Goal: Information Seeking & Learning: Learn about a topic

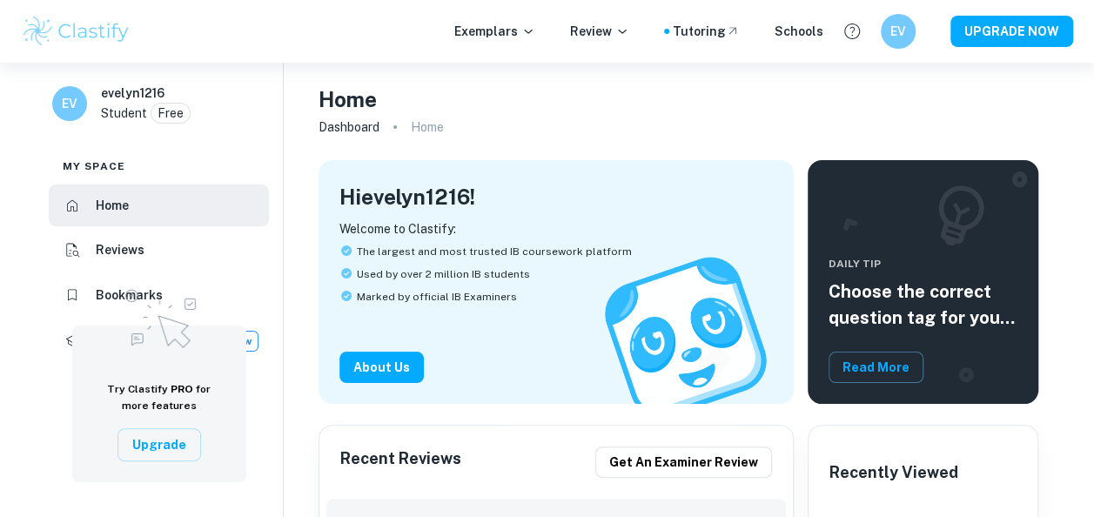
click at [496, 29] on p "Exemplars" at bounding box center [494, 31] width 81 height 19
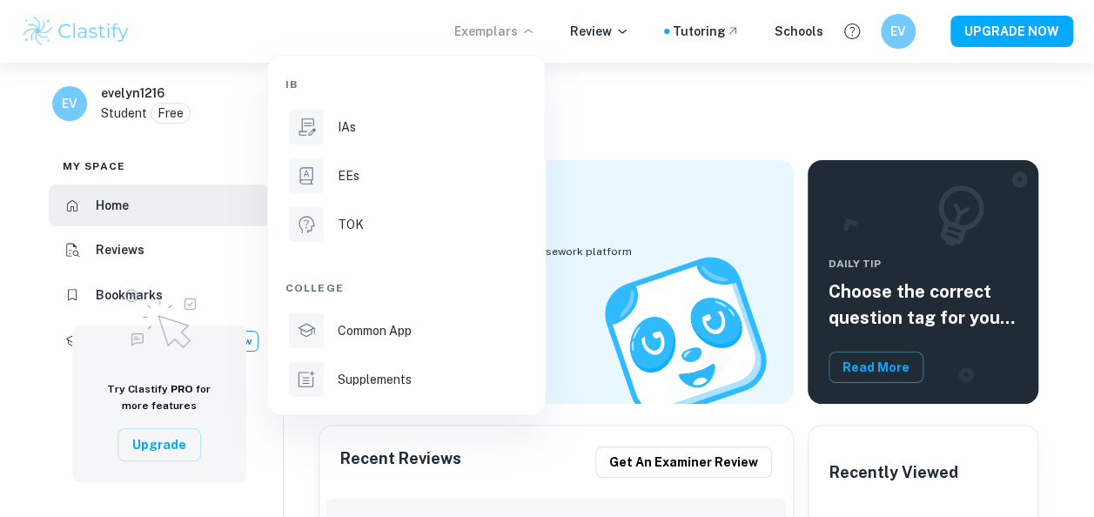
click at [637, 101] on div at bounding box center [547, 258] width 1094 height 517
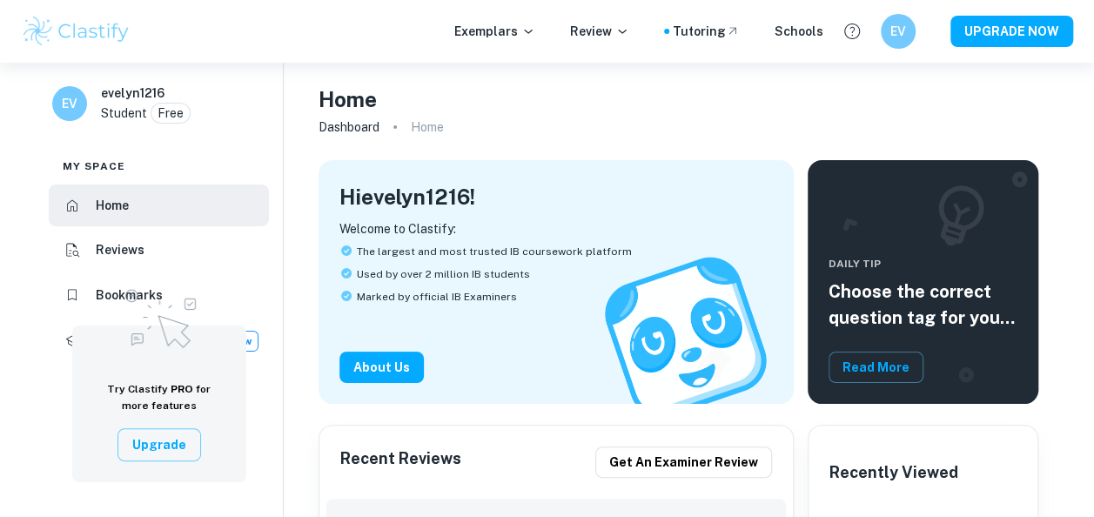
click at [176, 447] on button "Upgrade" at bounding box center [159, 444] width 84 height 33
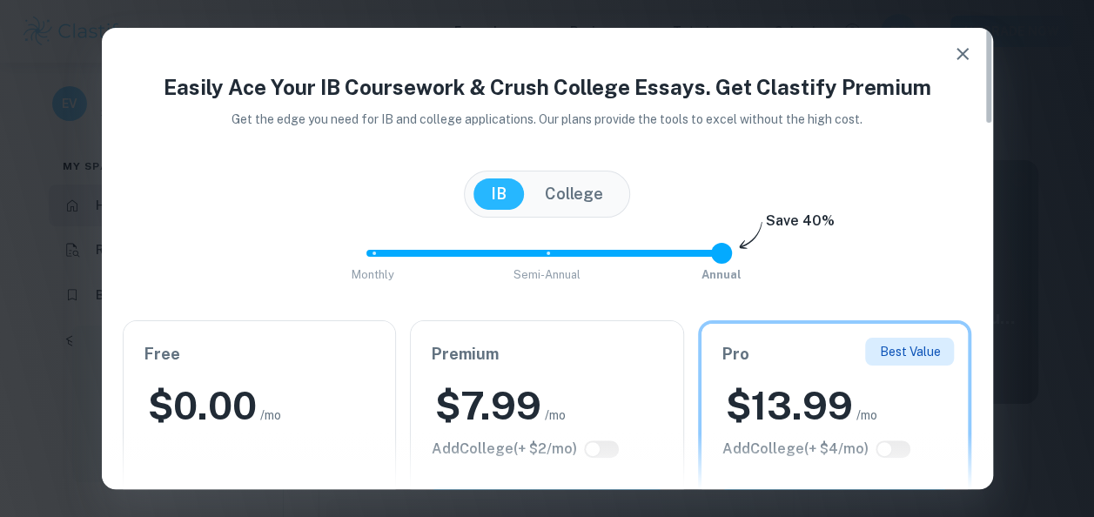
click at [960, 59] on icon "button" at bounding box center [962, 54] width 21 height 21
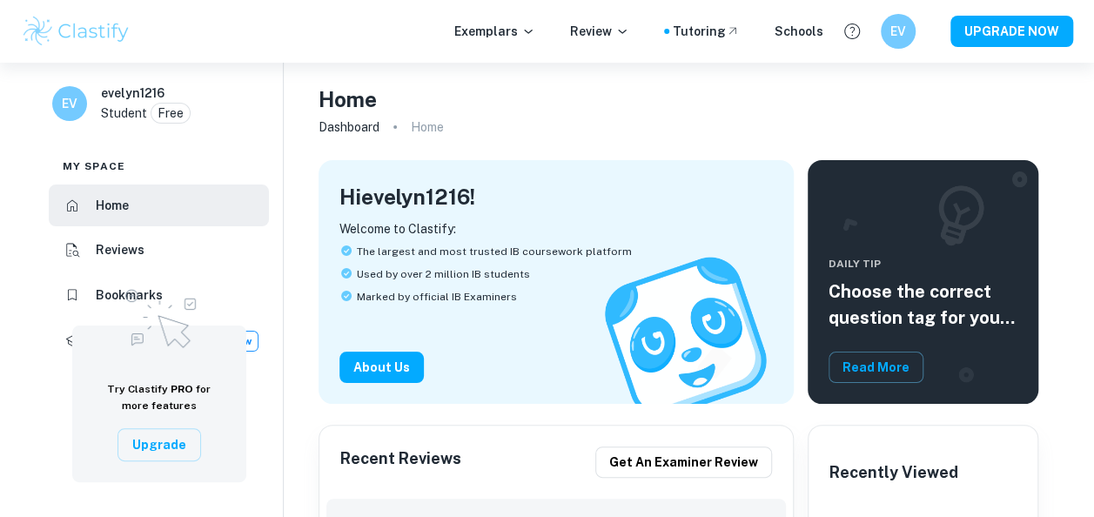
click at [117, 241] on h6 "Reviews" at bounding box center [120, 249] width 49 height 19
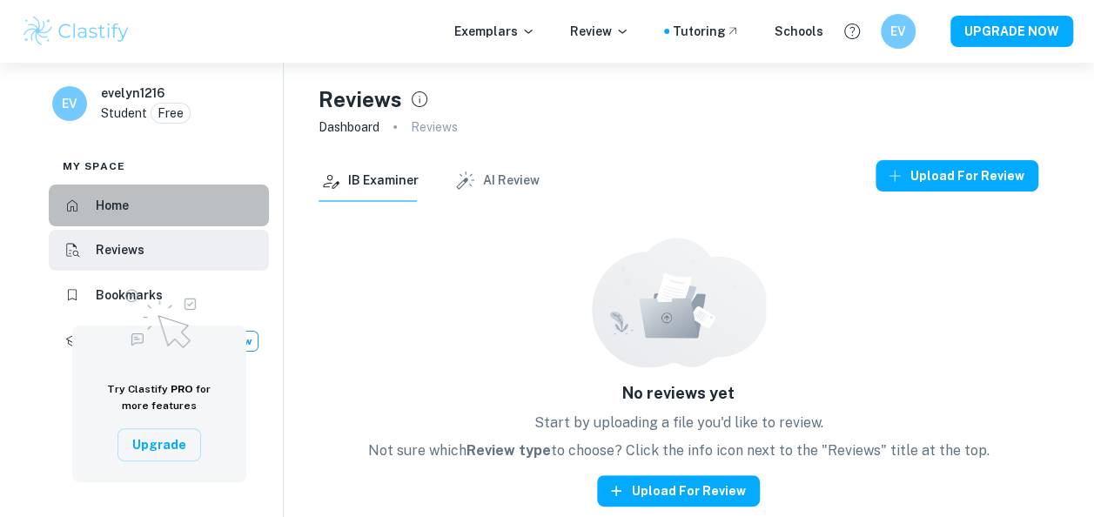
click at [174, 205] on li "Home" at bounding box center [159, 206] width 220 height 42
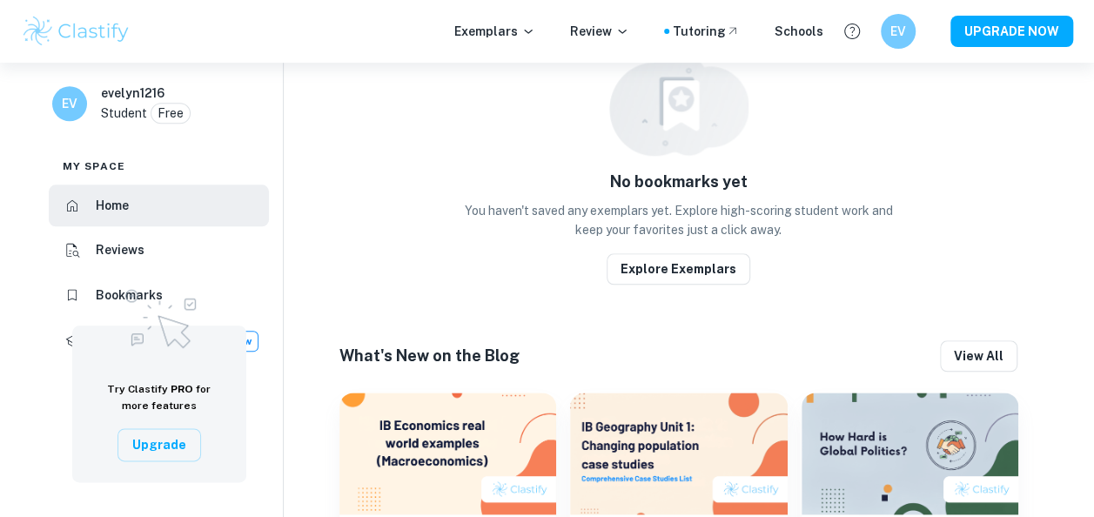
scroll to position [851, 0]
click at [719, 254] on button "Explore Exemplars" at bounding box center [679, 269] width 144 height 31
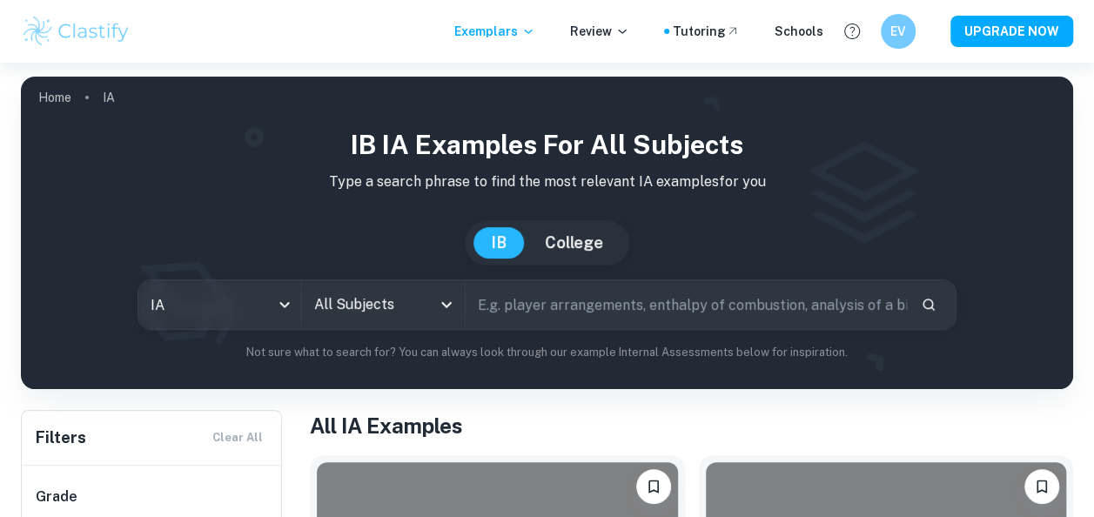
drag, startPoint x: 534, startPoint y: 304, endPoint x: 543, endPoint y: 312, distance: 11.7
click at [534, 304] on input "text" at bounding box center [687, 304] width 442 height 49
click at [359, 296] on input "All Subjects" at bounding box center [370, 304] width 121 height 33
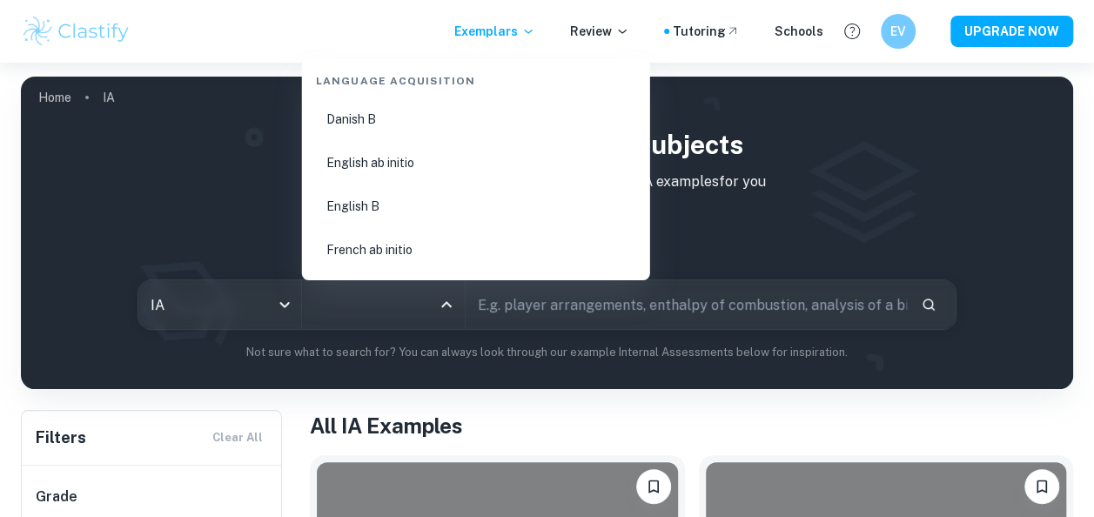
scroll to position [1306, 0]
click at [356, 233] on li "English B" at bounding box center [476, 243] width 334 height 40
type input "English B"
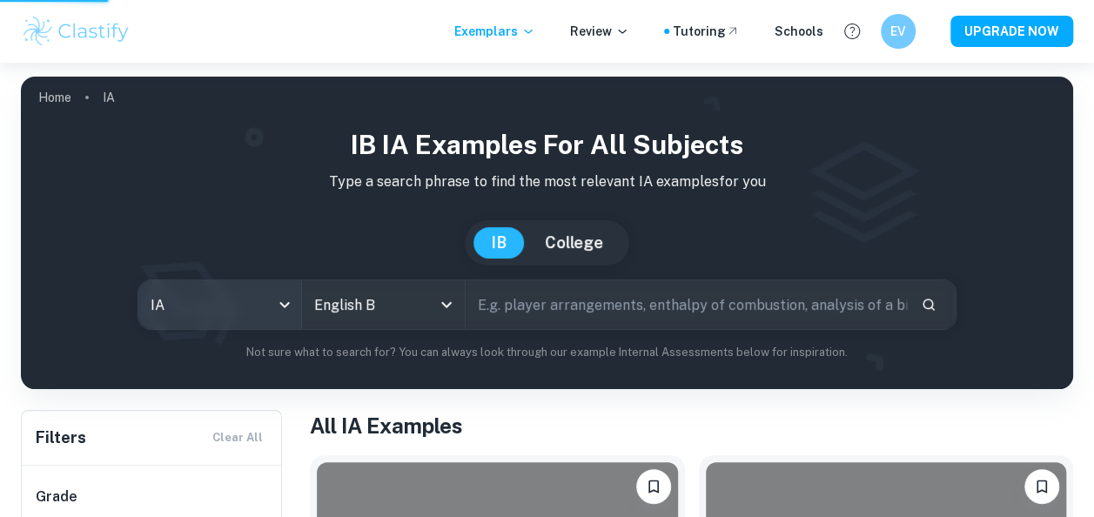
click at [275, 305] on body "We value your privacy We use cookies to enhance your browsing experience, serve…" at bounding box center [547, 321] width 1094 height 517
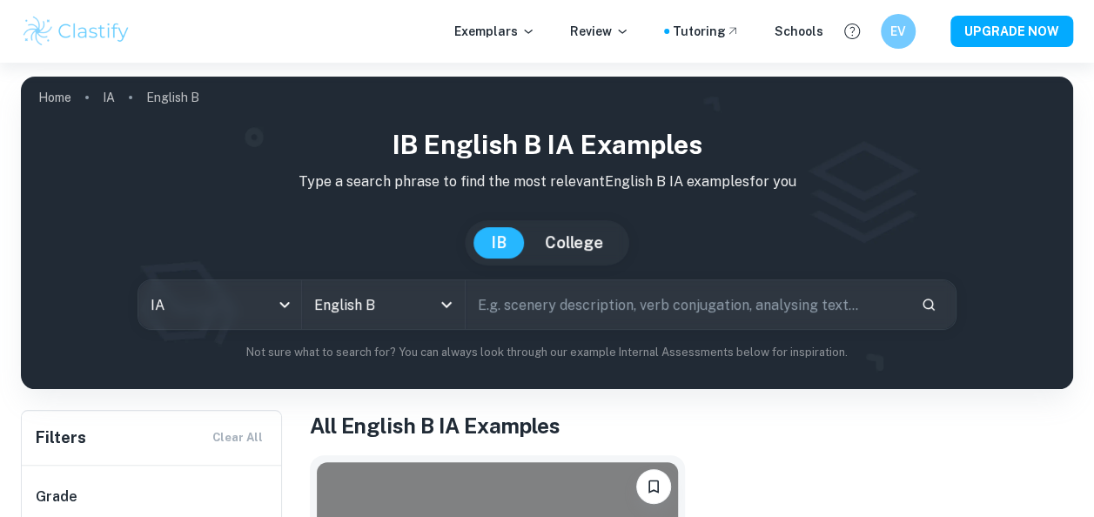
click at [527, 317] on input "text" at bounding box center [687, 304] width 442 height 49
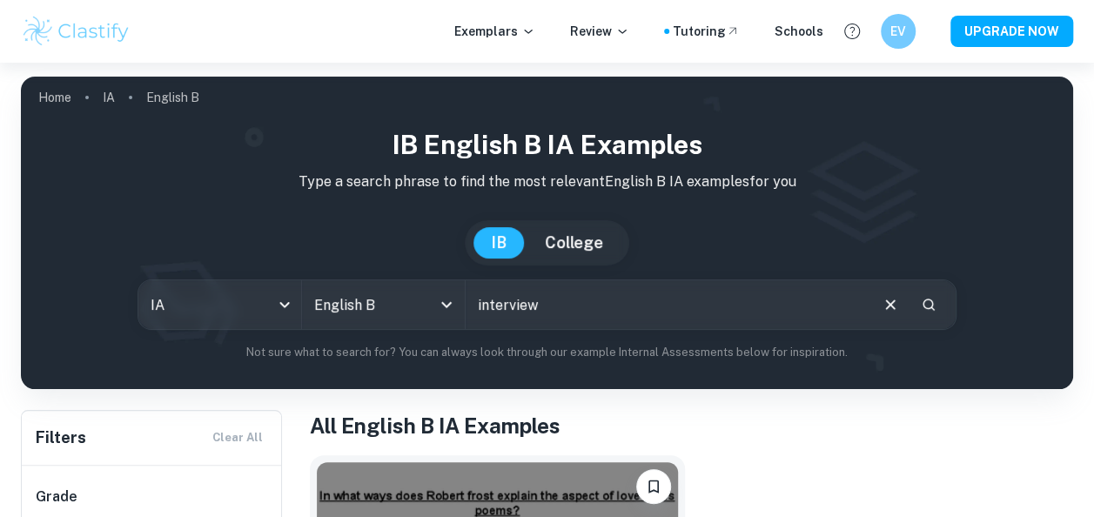
type input "interview"
drag, startPoint x: 608, startPoint y: 305, endPoint x: 400, endPoint y: 361, distance: 214.5
click at [400, 361] on div "IB English B IA examples Type a search phrase to find the most relevant English…" at bounding box center [547, 250] width 1052 height 278
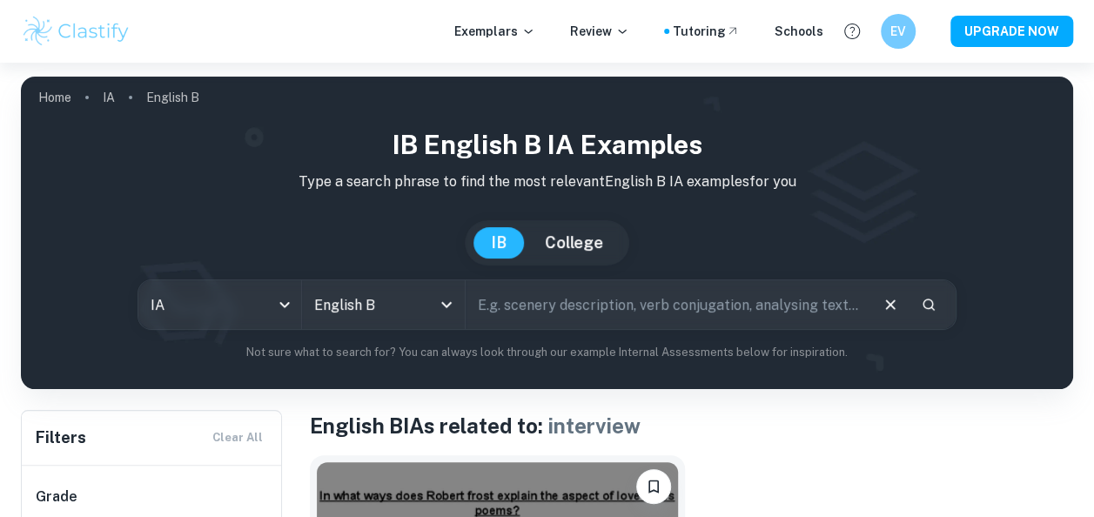
click at [851, 430] on h1 "English B IAs related to: interview" at bounding box center [691, 425] width 763 height 31
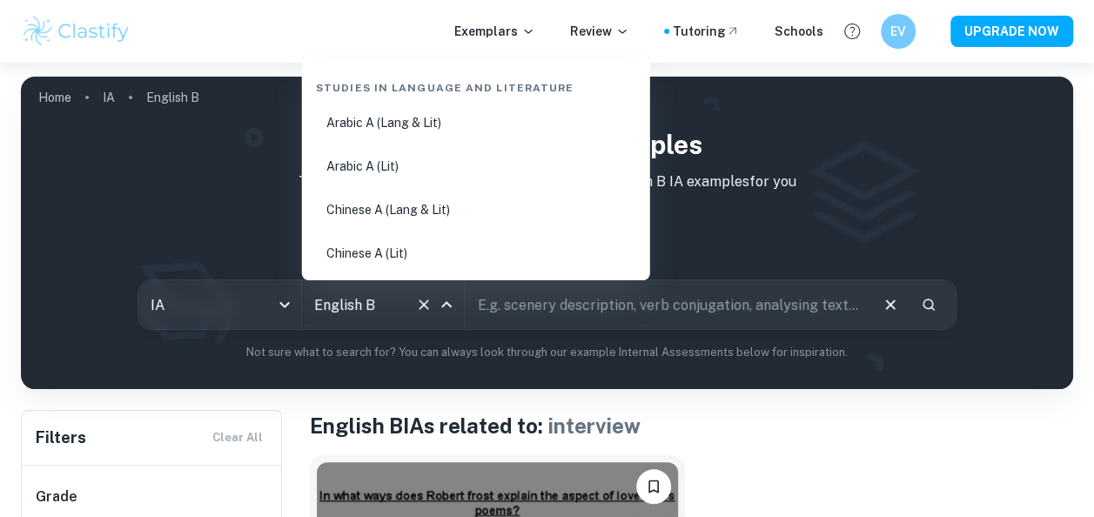
click at [401, 296] on input "English B" at bounding box center [359, 304] width 98 height 33
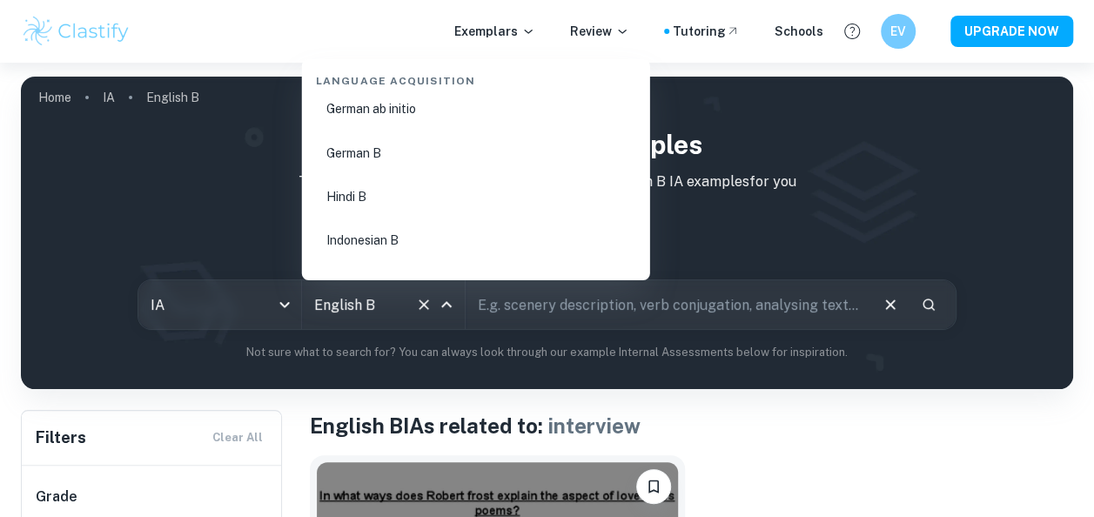
scroll to position [1574, 0]
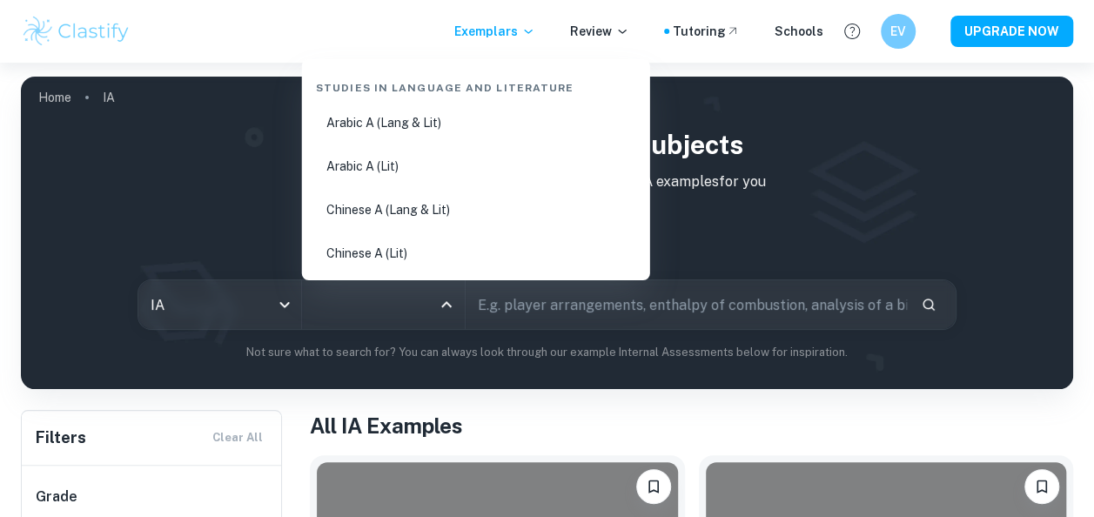
drag, startPoint x: 398, startPoint y: 311, endPoint x: 505, endPoint y: 268, distance: 115.2
click at [398, 311] on input "All Subjects" at bounding box center [370, 304] width 121 height 33
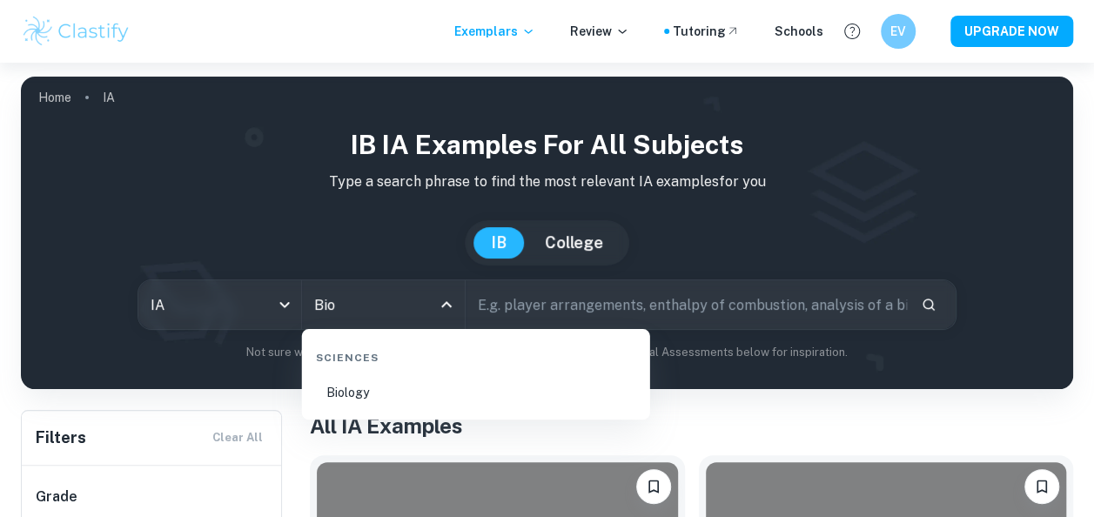
click at [455, 383] on li "Biology" at bounding box center [476, 393] width 334 height 40
type input "Biology"
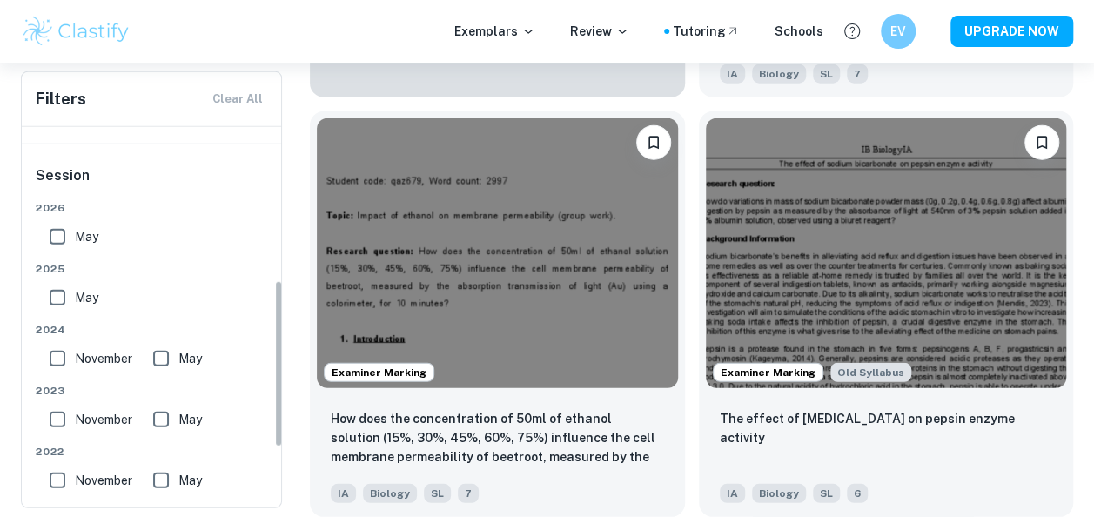
scroll to position [348, 0]
drag, startPoint x: 57, startPoint y: 235, endPoint x: 84, endPoint y: 280, distance: 53.1
click at [57, 235] on input "May" at bounding box center [57, 235] width 35 height 35
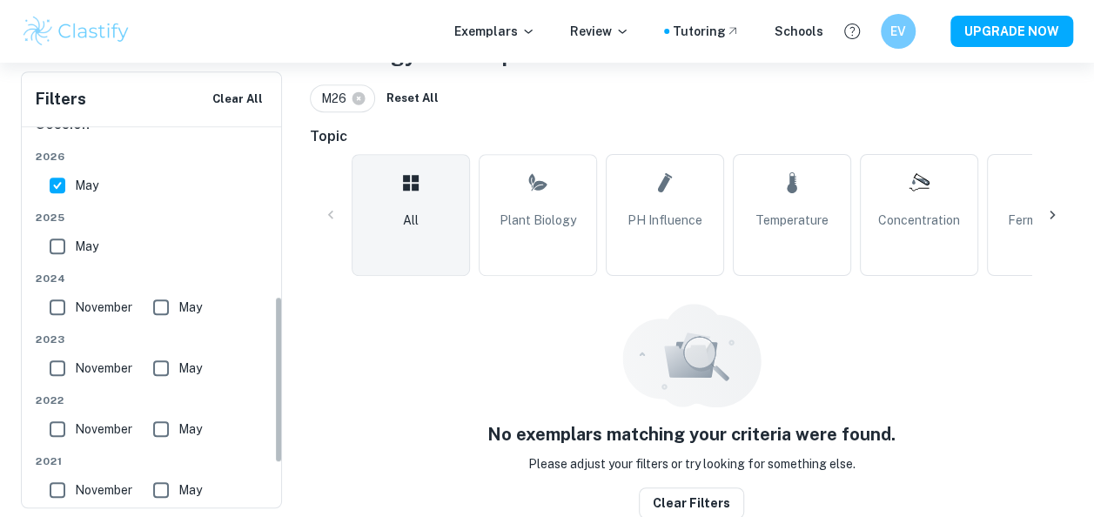
scroll to position [225, 0]
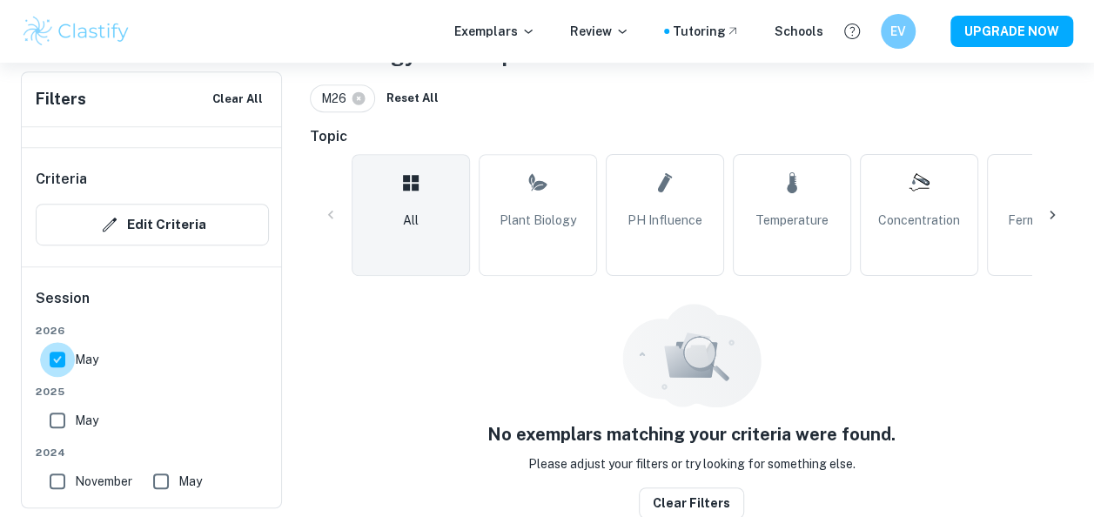
click at [54, 366] on input "May" at bounding box center [57, 359] width 35 height 35
checkbox input "false"
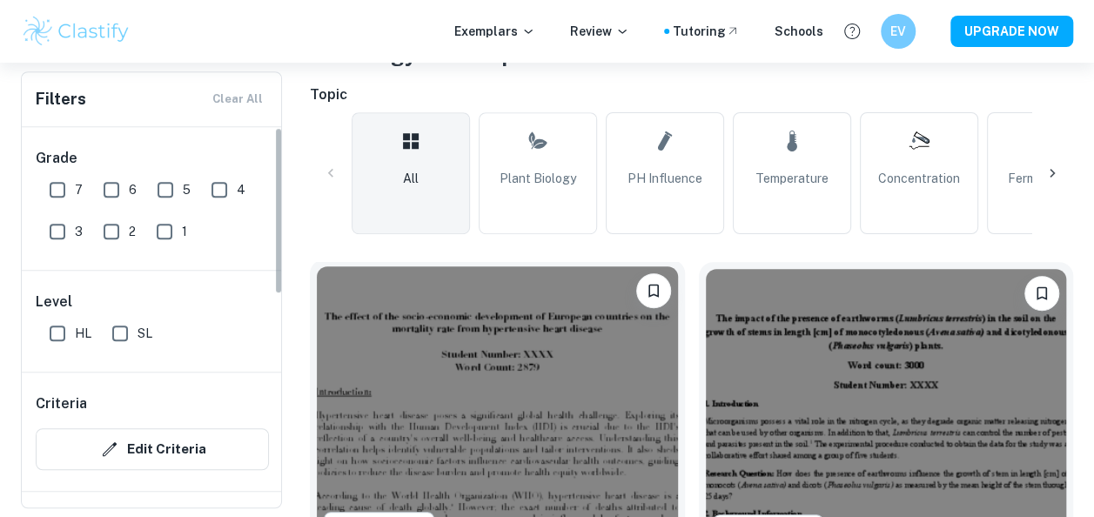
scroll to position [545, 0]
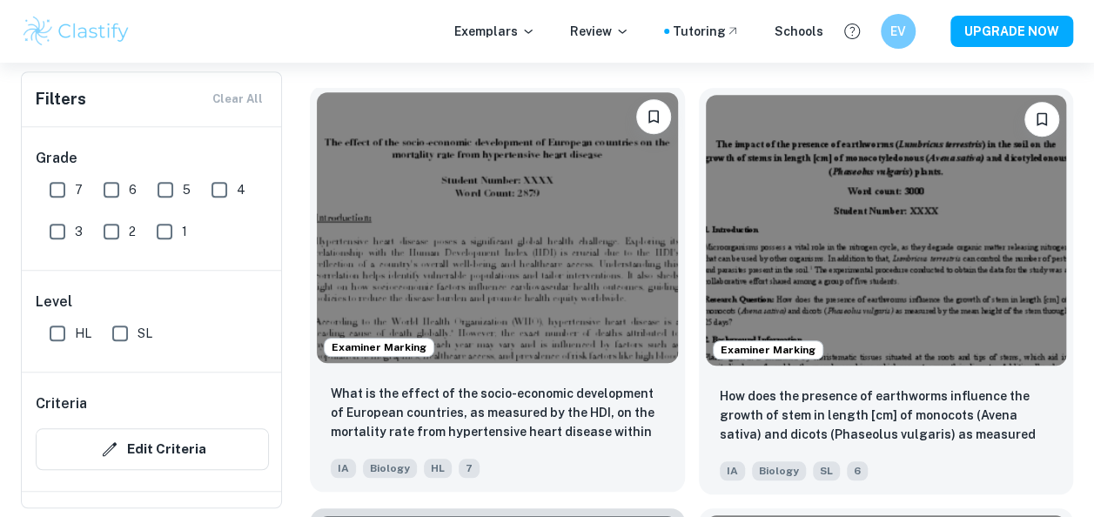
click at [403, 357] on img at bounding box center [497, 227] width 361 height 271
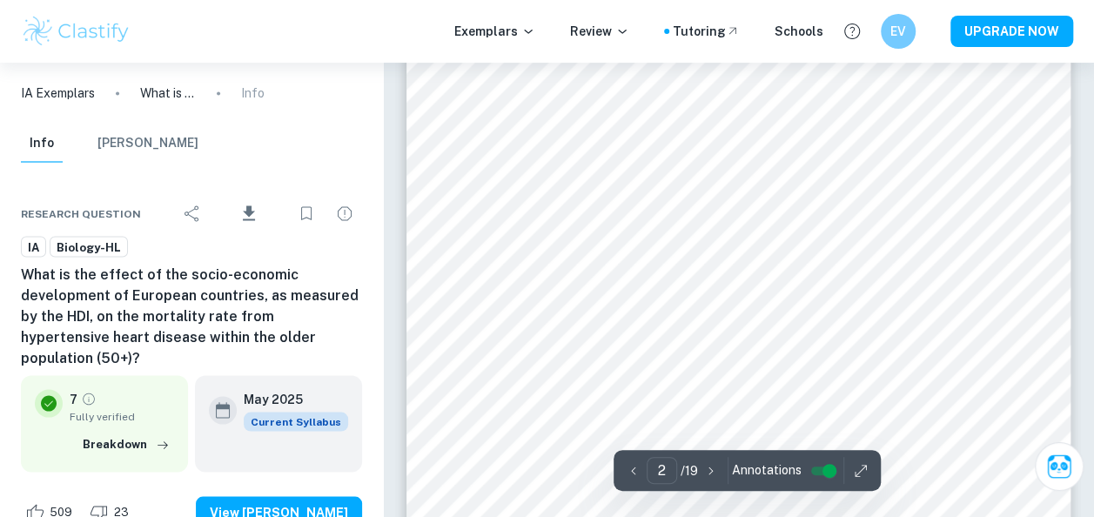
scroll to position [1654, 0]
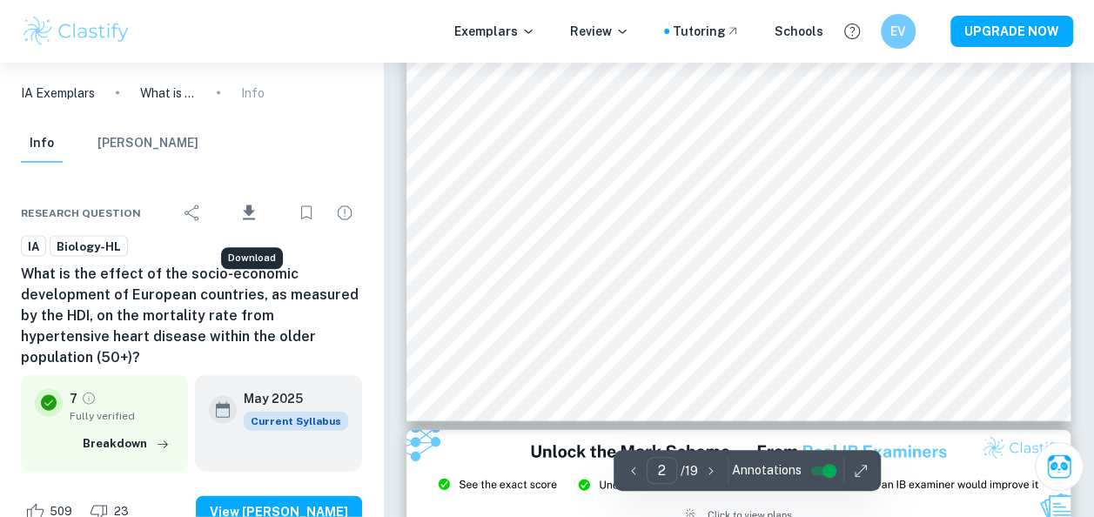
click at [248, 212] on icon "Download" at bounding box center [249, 212] width 12 height 15
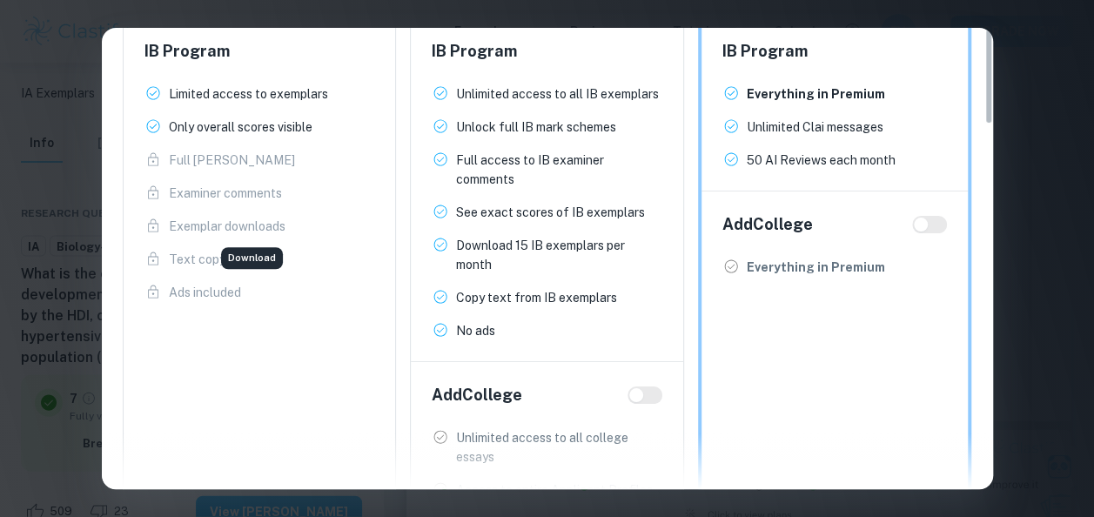
scroll to position [0, 0]
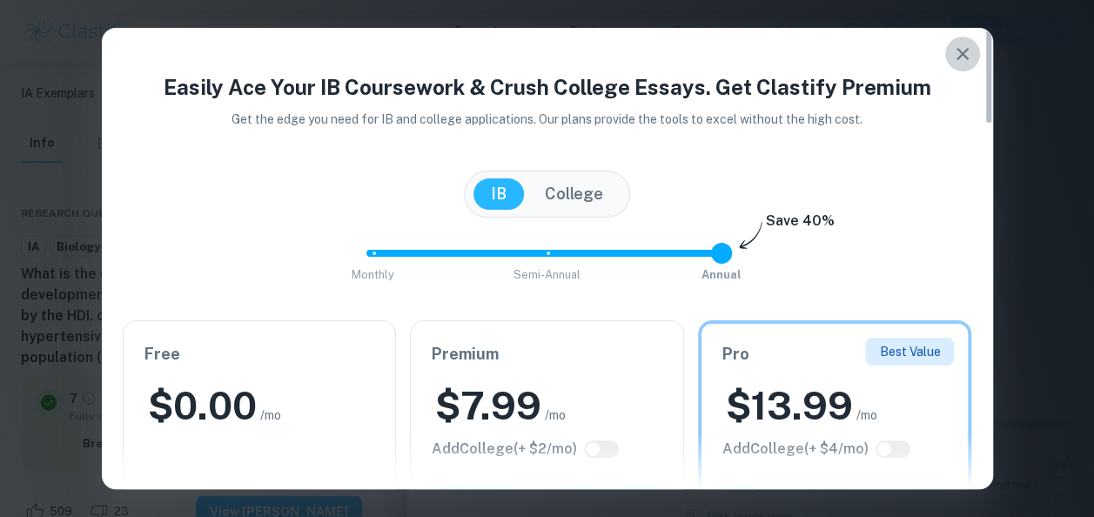
click at [952, 59] on icon "button" at bounding box center [962, 54] width 21 height 21
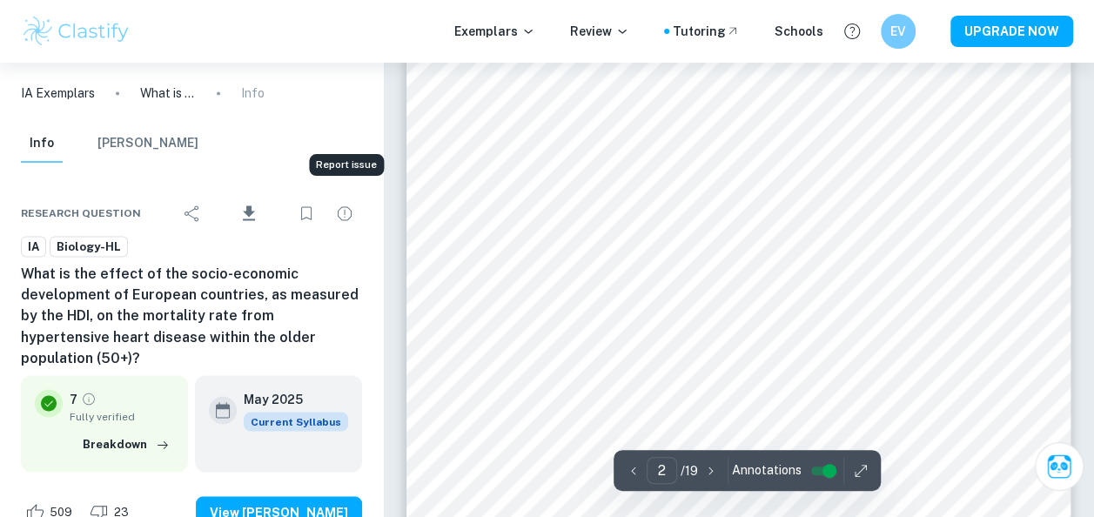
scroll to position [1219, 0]
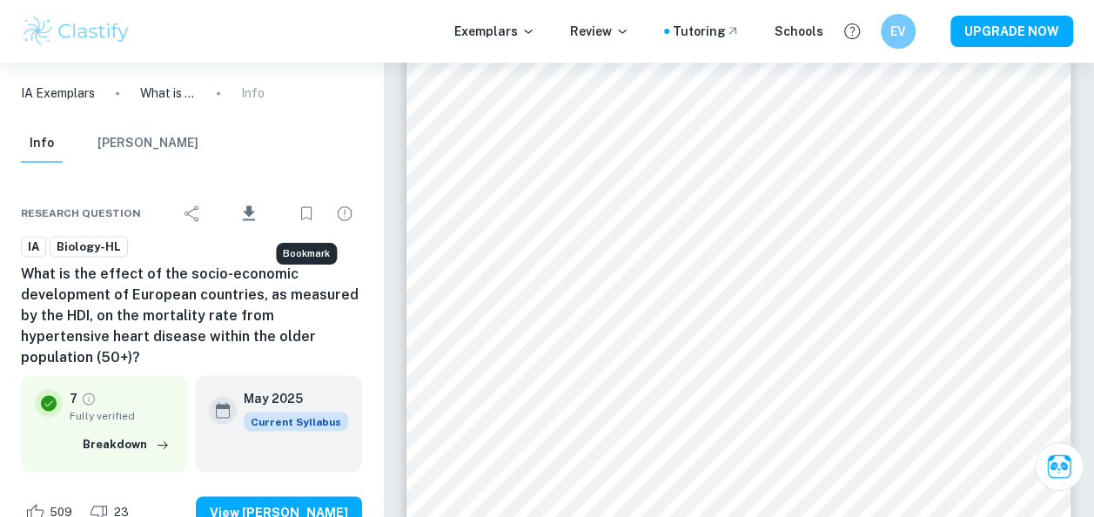
click at [313, 210] on icon "Bookmark" at bounding box center [306, 213] width 21 height 21
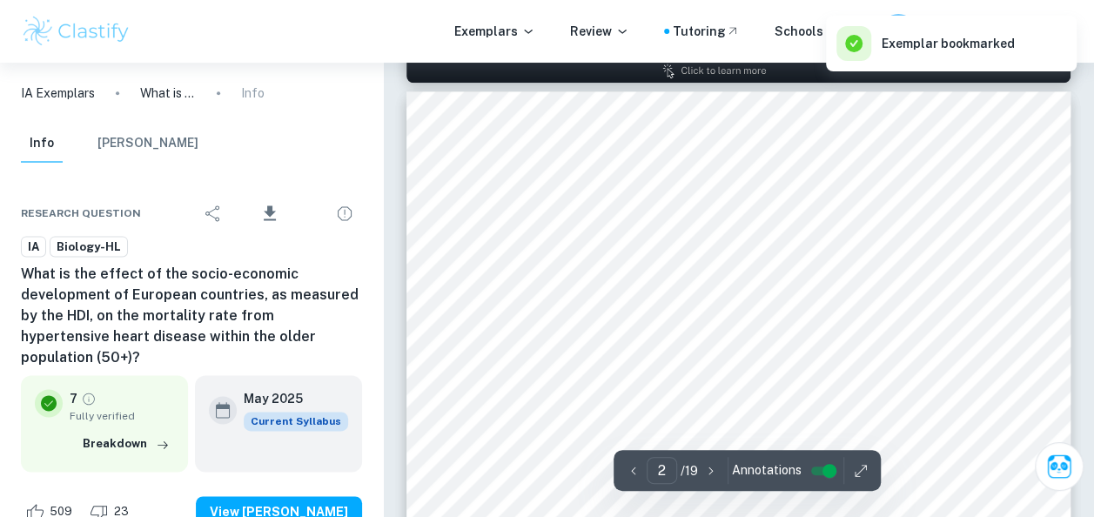
type input "1"
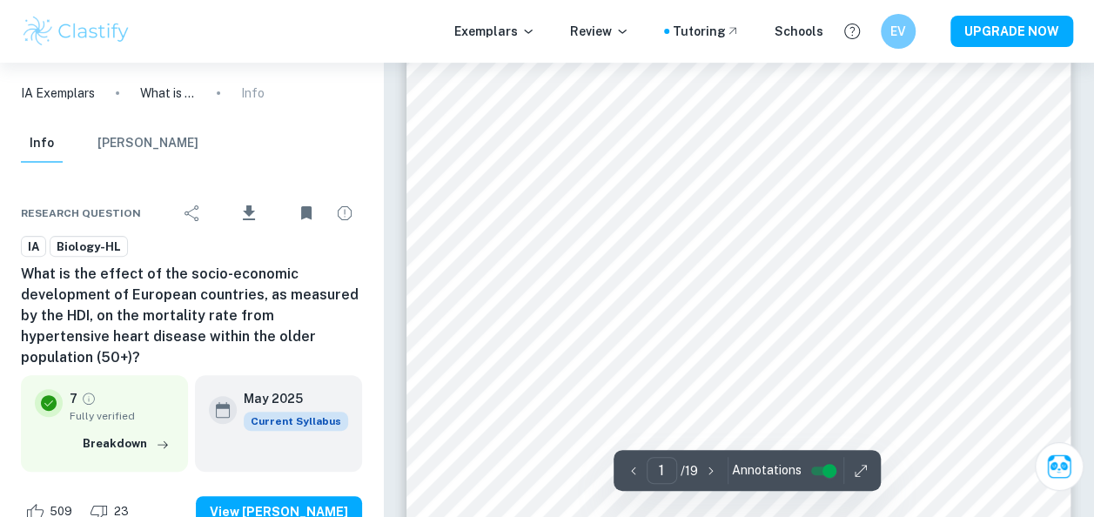
scroll to position [0, 0]
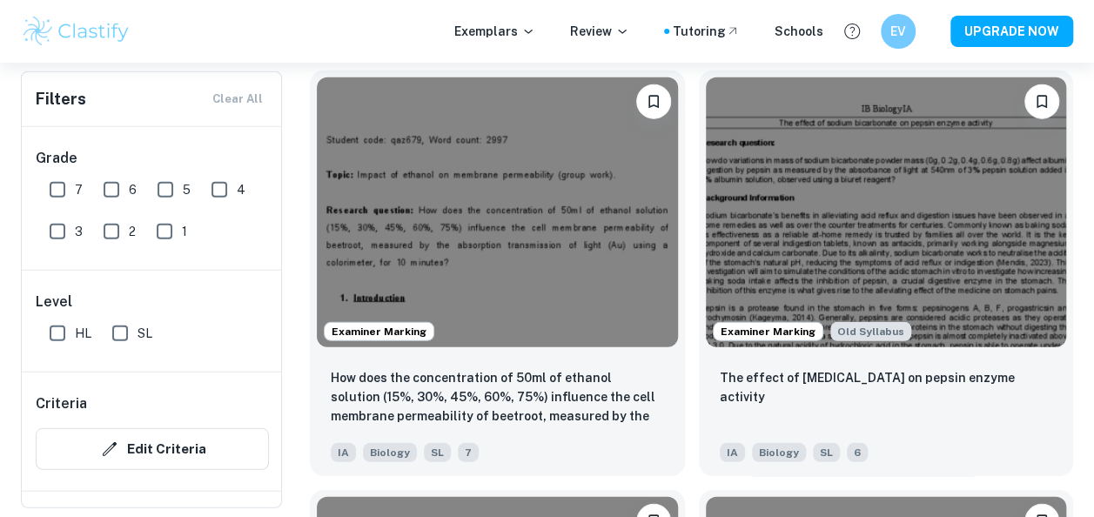
scroll to position [2242, 0]
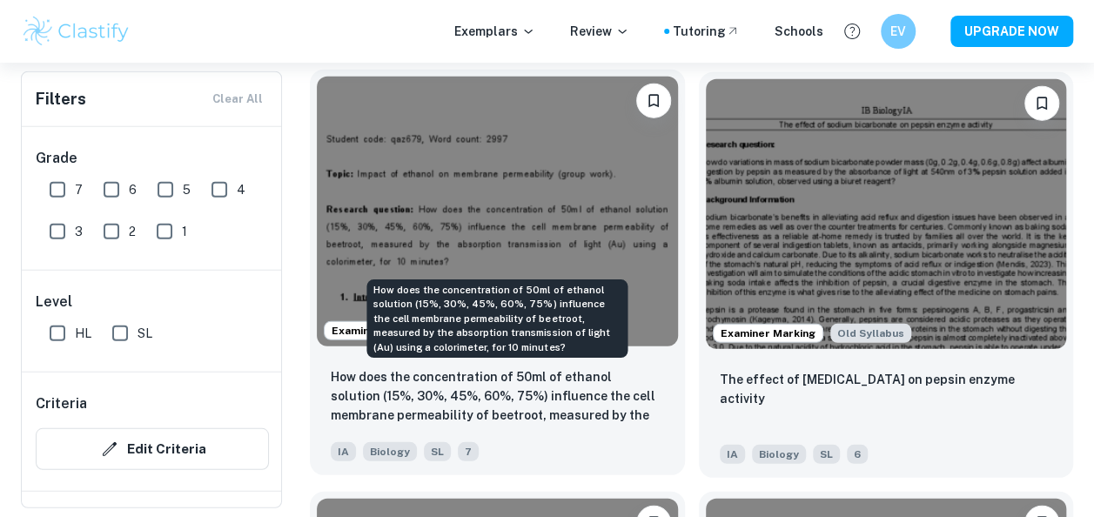
click at [547, 398] on p "How does the concentration of 50ml of ethanol solution (15%, 30%, 45%, 60%, 75%…" at bounding box center [497, 396] width 333 height 59
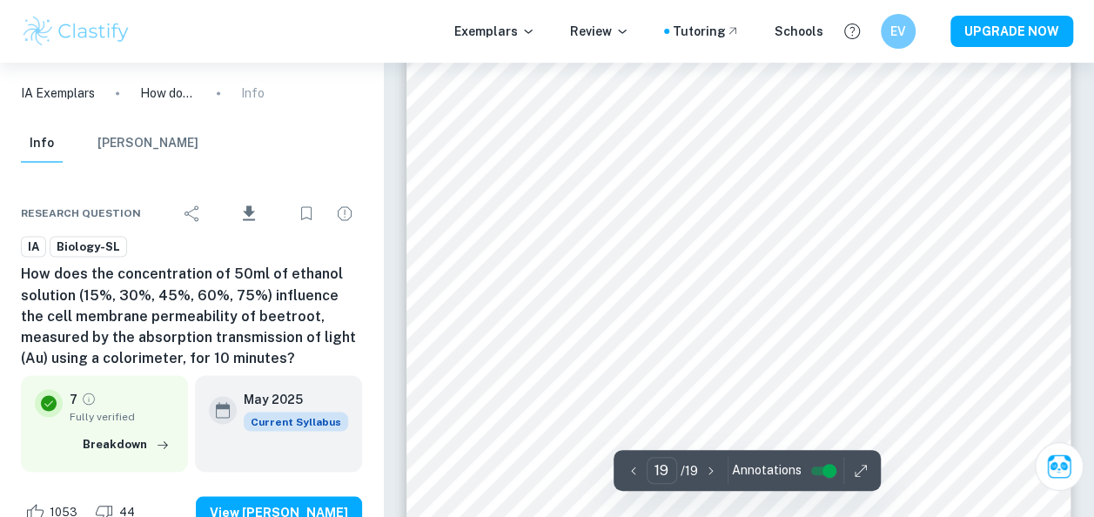
scroll to position [18013, 0]
type input "18"
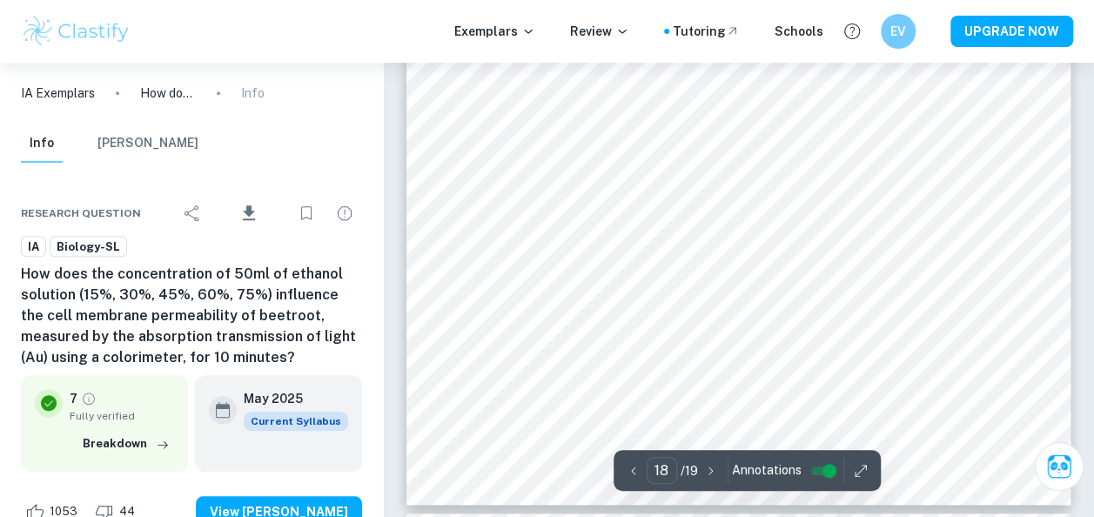
scroll to position [16968, 0]
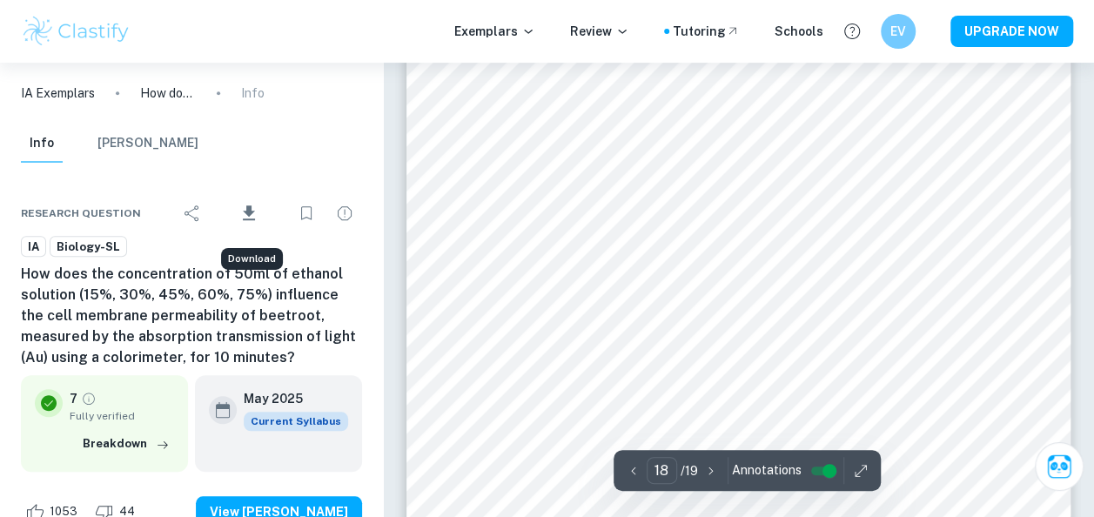
click at [250, 224] on span "Download" at bounding box center [249, 230] width 51 height 12
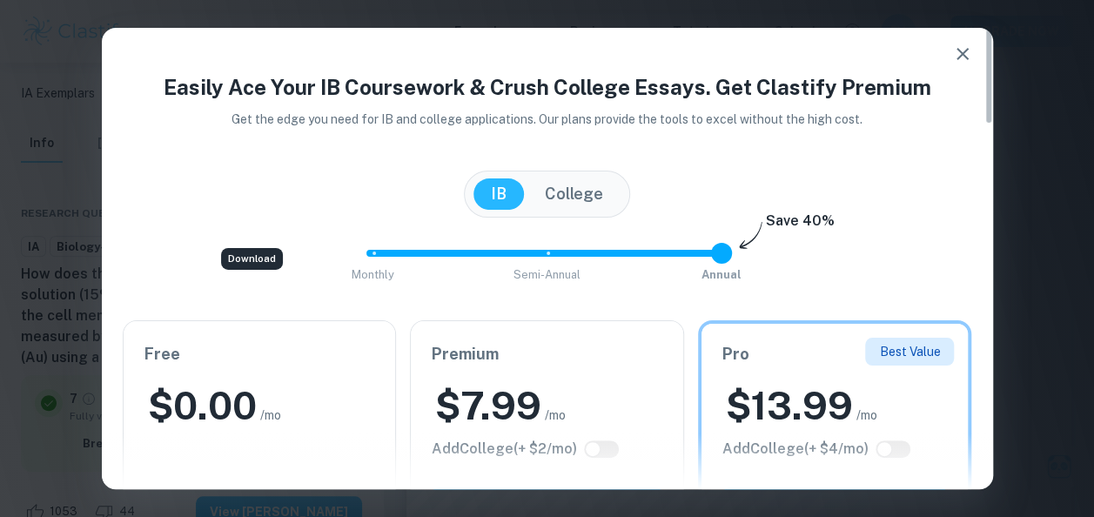
click at [953, 51] on icon "button" at bounding box center [962, 54] width 21 height 21
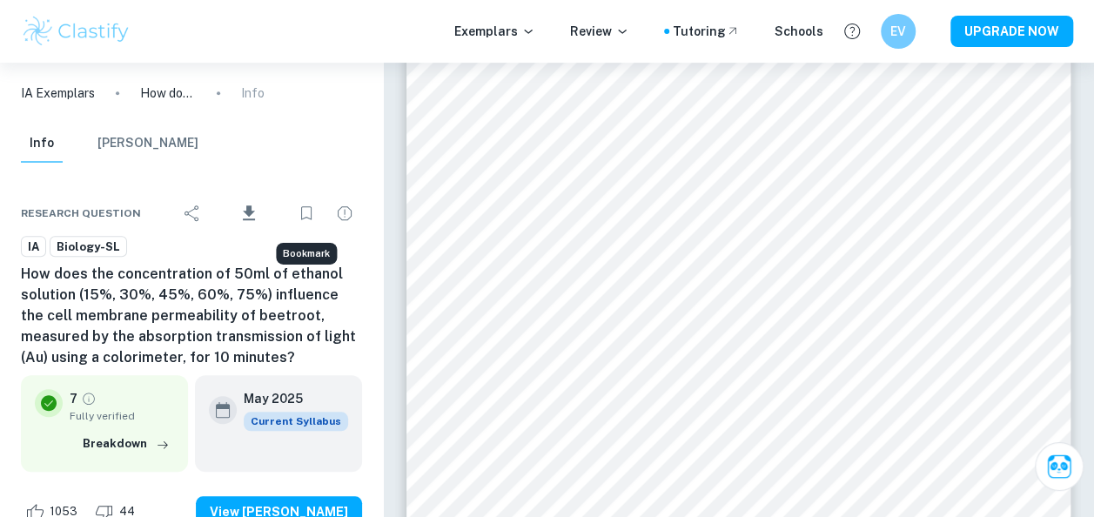
click at [299, 214] on icon "Bookmark" at bounding box center [306, 213] width 21 height 21
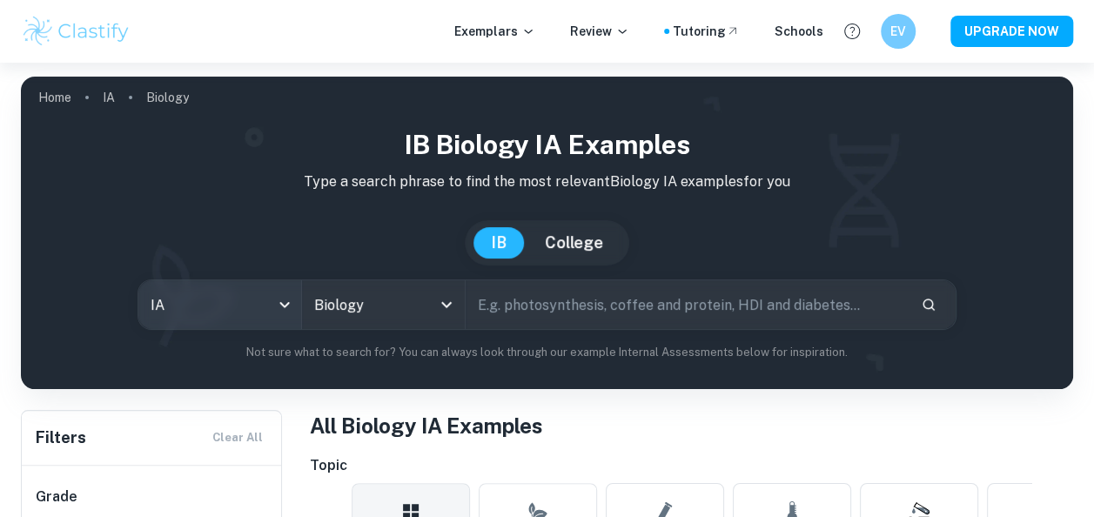
click at [242, 309] on body "We value your privacy We use cookies to enhance your browsing experience, serve…" at bounding box center [547, 321] width 1094 height 517
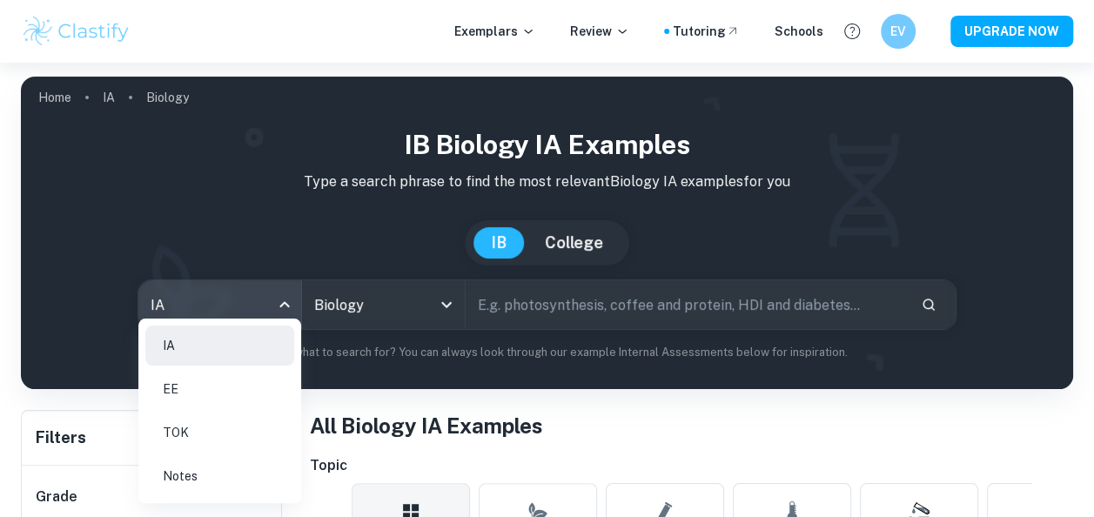
click at [221, 381] on li "EE" at bounding box center [219, 389] width 149 height 40
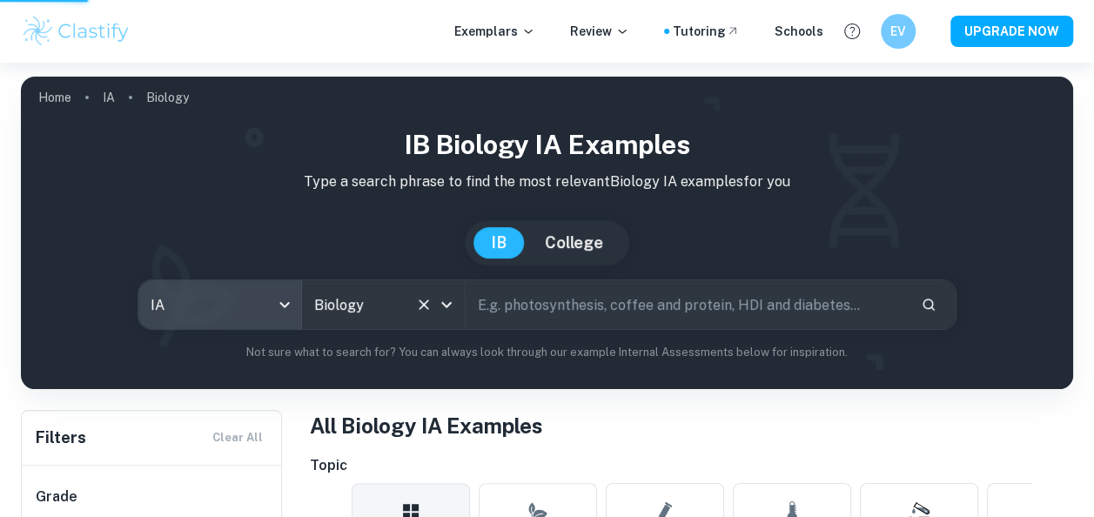
click at [391, 317] on input "Biology" at bounding box center [359, 304] width 98 height 33
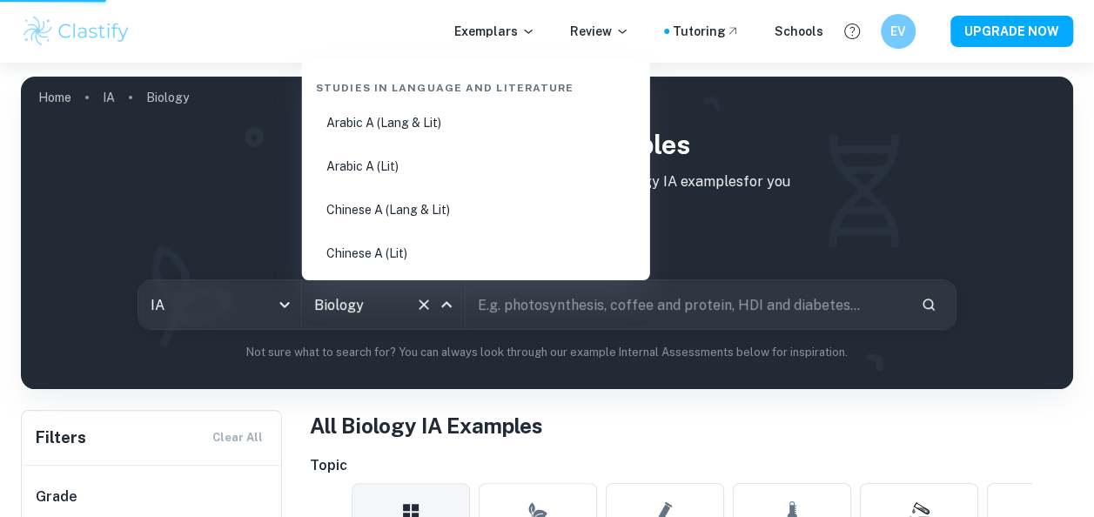
scroll to position [2580, 0]
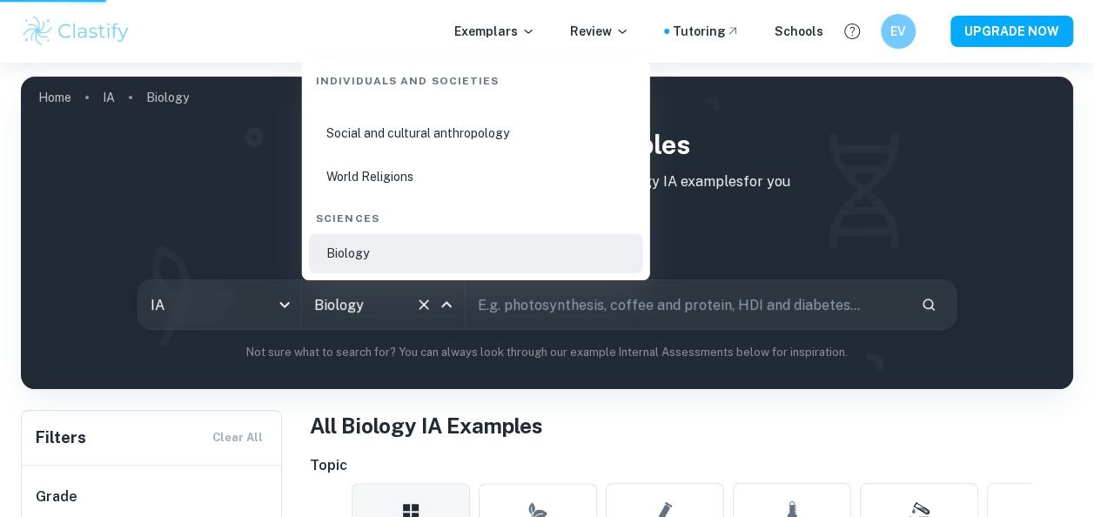
type input "ee"
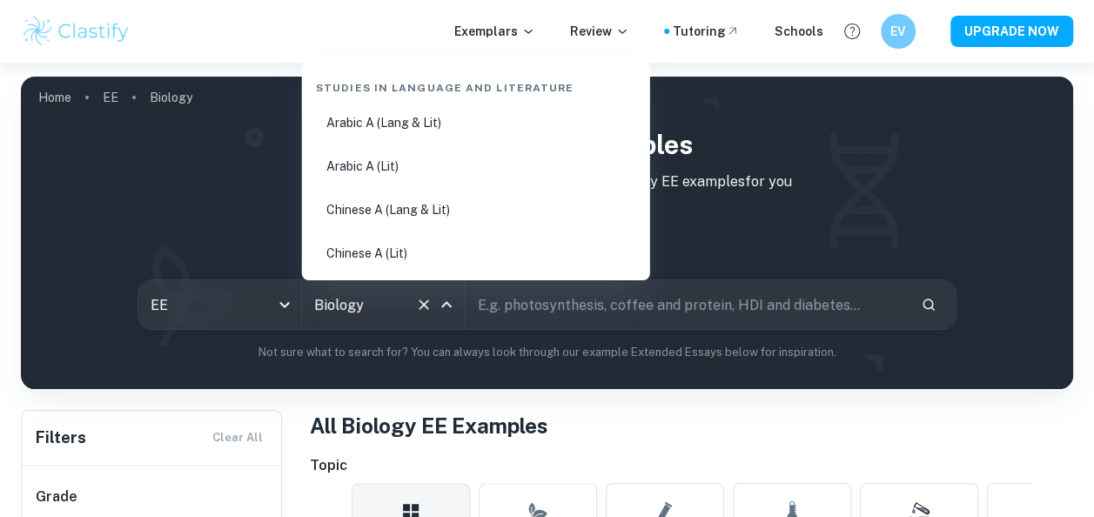
click at [420, 310] on icon "Clear" at bounding box center [423, 304] width 17 height 17
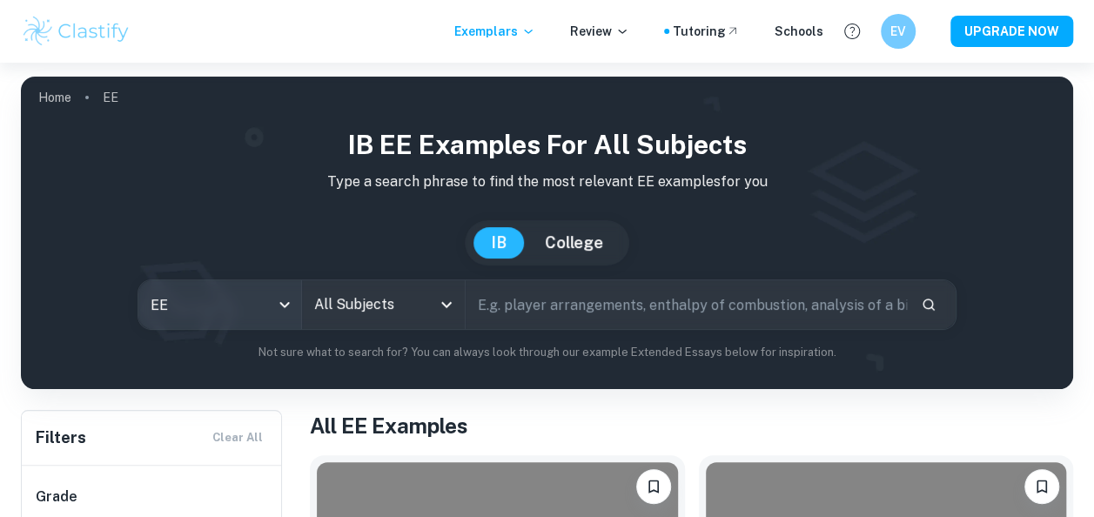
click at [270, 298] on body "We value your privacy We use cookies to enhance your browsing experience, serve…" at bounding box center [547, 321] width 1094 height 517
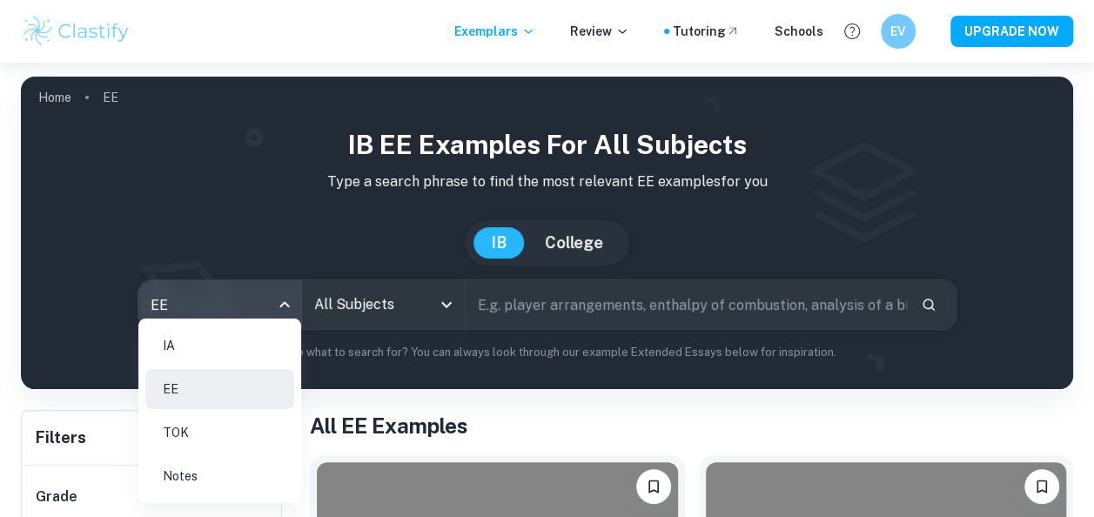
click at [210, 355] on li "IA" at bounding box center [219, 346] width 149 height 40
type input "ia"
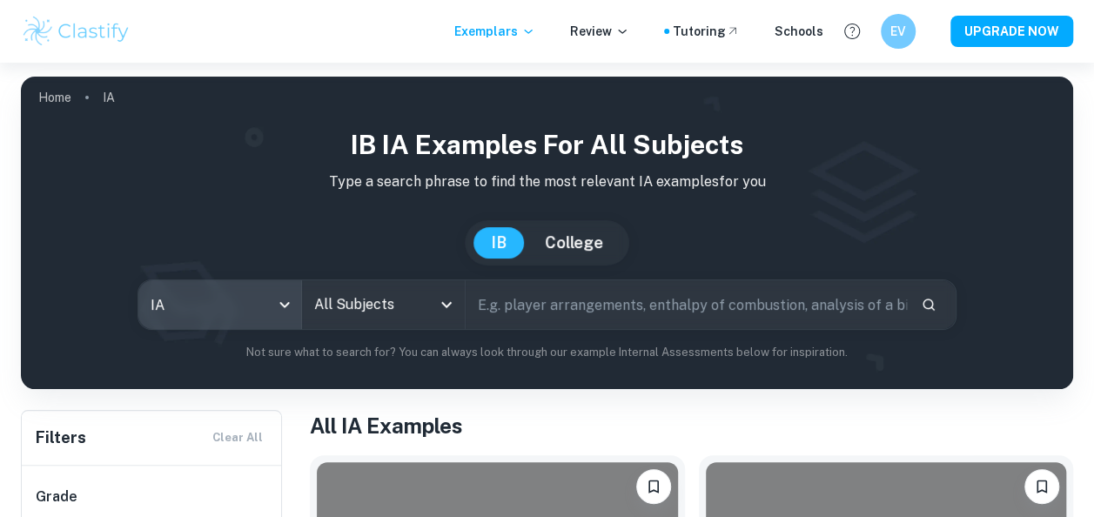
click at [361, 306] on input "All Subjects" at bounding box center [370, 304] width 121 height 33
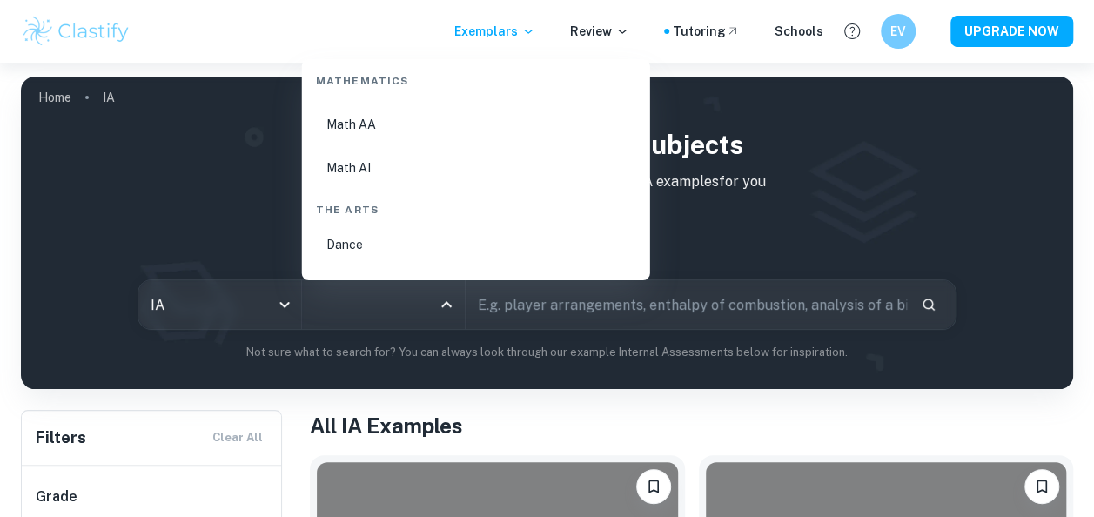
scroll to position [2959, 0]
click at [373, 203] on li "Math AA" at bounding box center [476, 211] width 334 height 40
type input "Math AA"
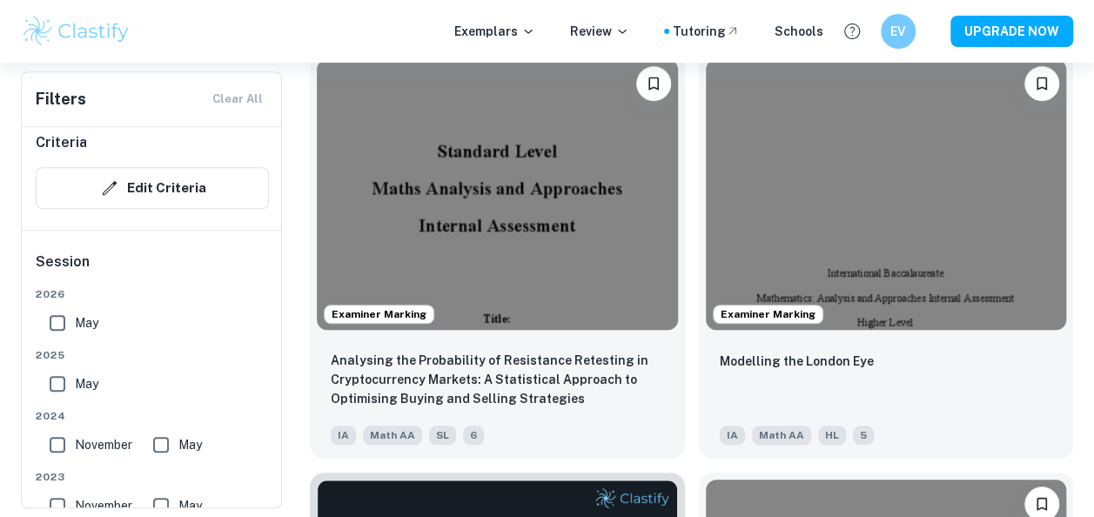
scroll to position [522, 0]
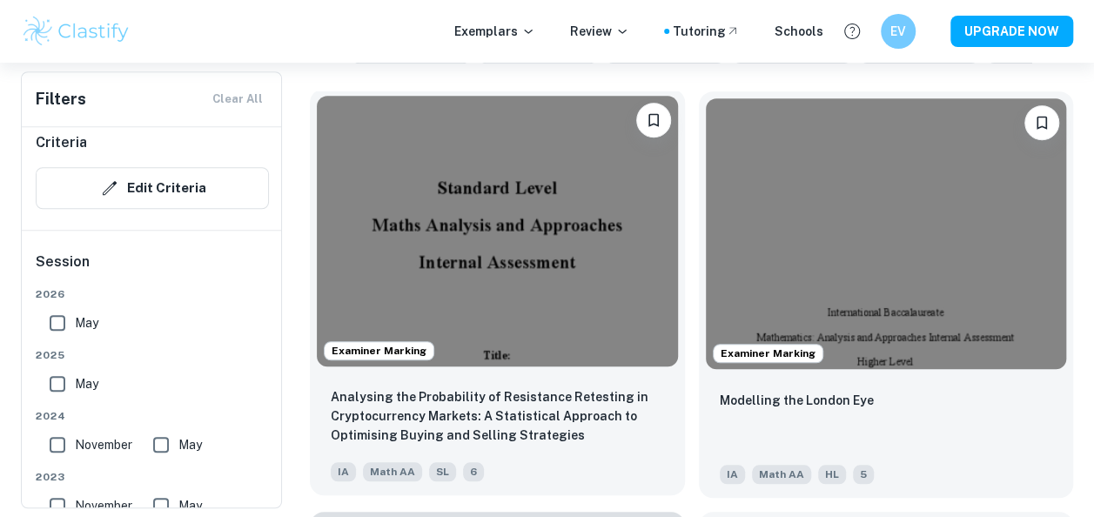
click at [601, 311] on img at bounding box center [497, 231] width 361 height 271
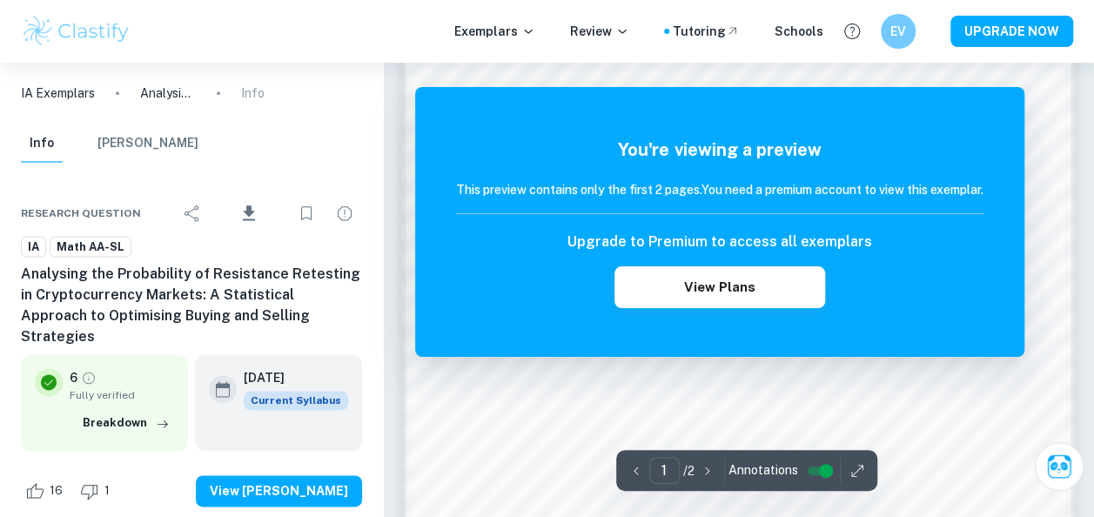
scroll to position [1165, 0]
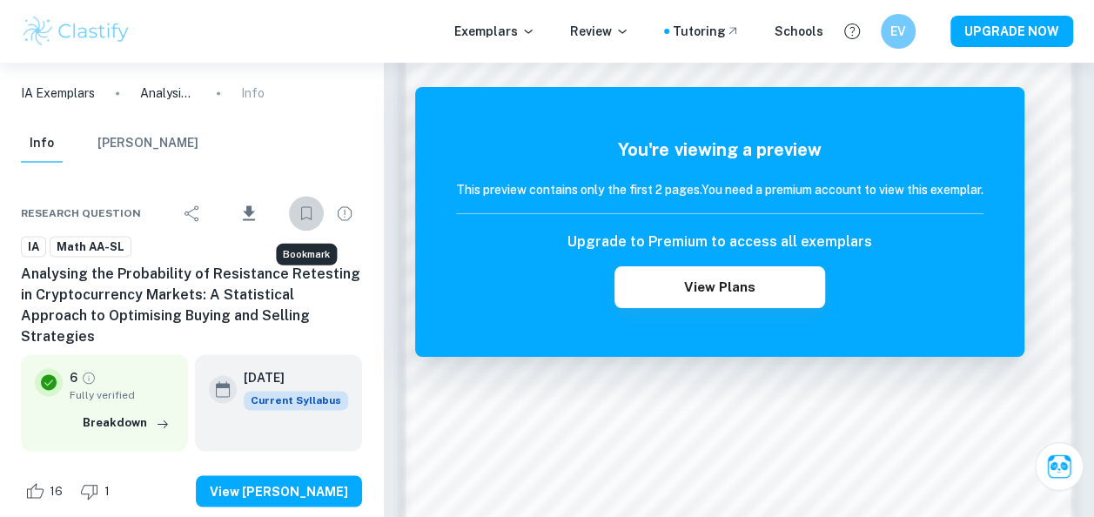
click at [301, 226] on button "Bookmark" at bounding box center [306, 213] width 35 height 35
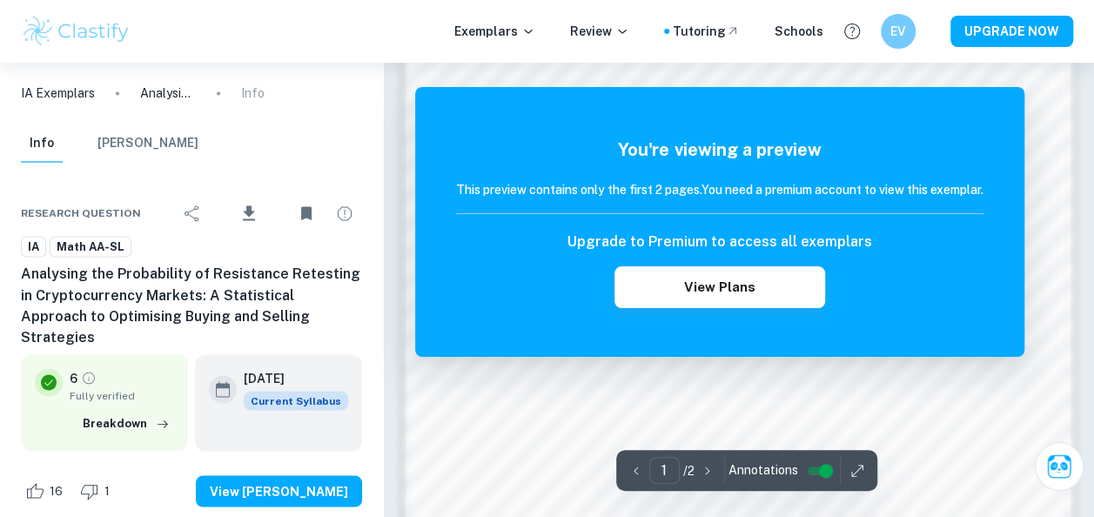
scroll to position [1570, 0]
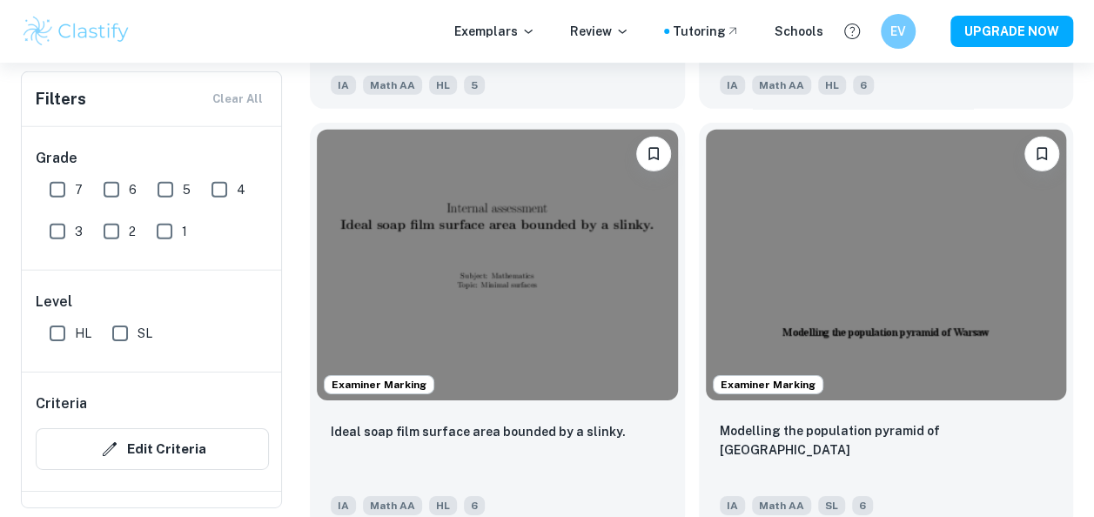
scroll to position [2591, 0]
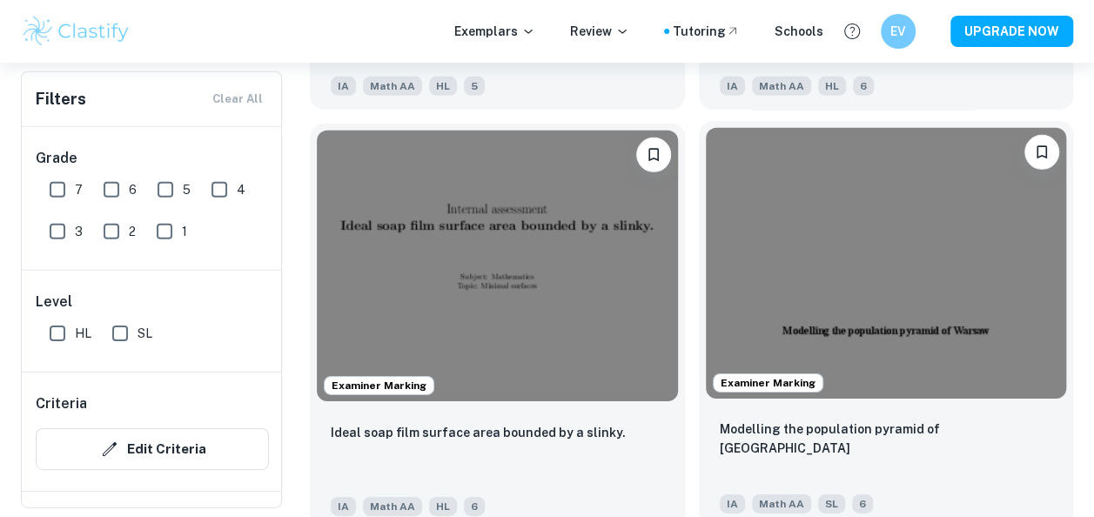
click at [923, 362] on img at bounding box center [886, 263] width 361 height 271
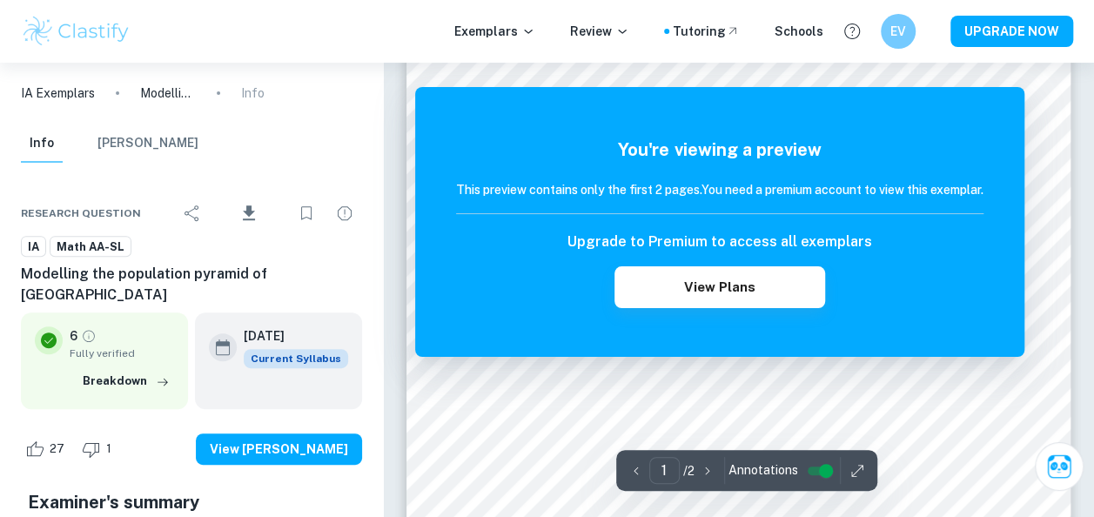
scroll to position [223, 0]
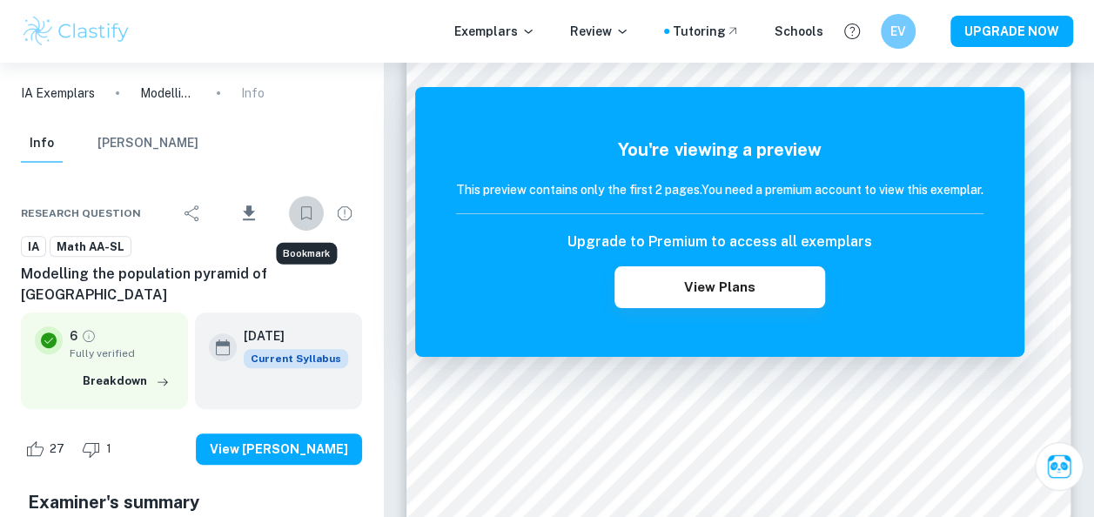
click at [300, 218] on icon "Bookmark" at bounding box center [306, 213] width 21 height 21
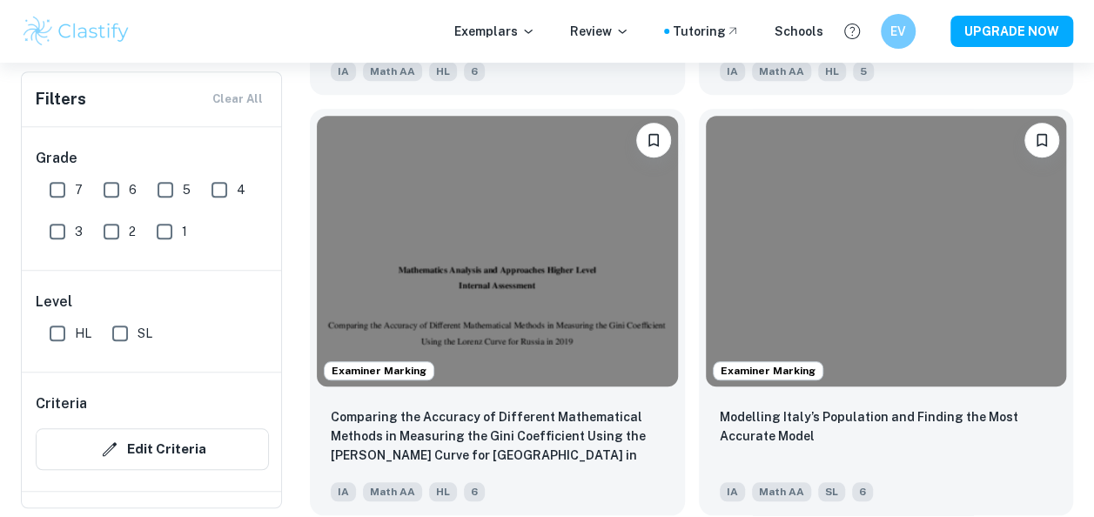
scroll to position [3861, 0]
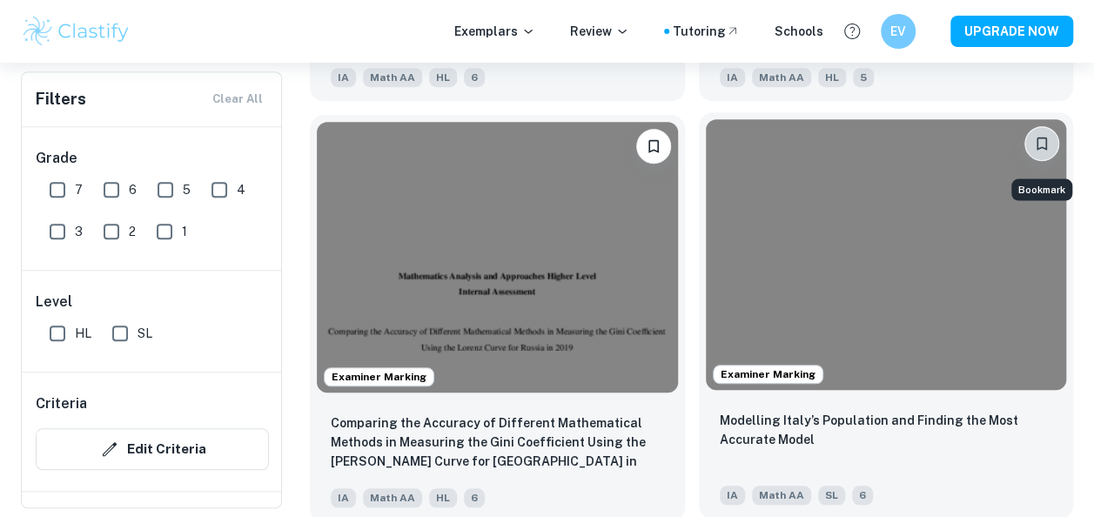
click at [1043, 144] on icon "Bookmark" at bounding box center [1041, 143] width 17 height 17
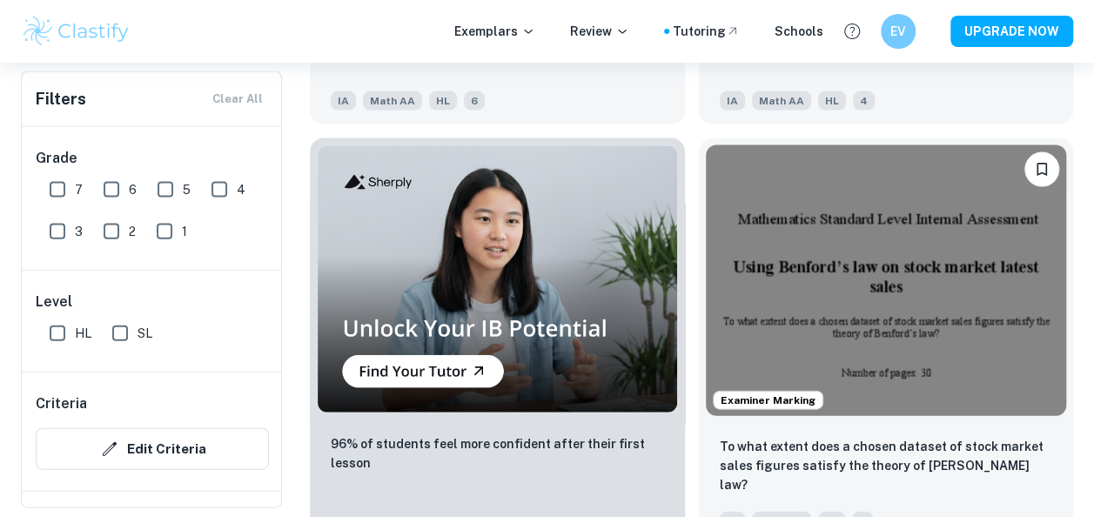
scroll to position [5099, 0]
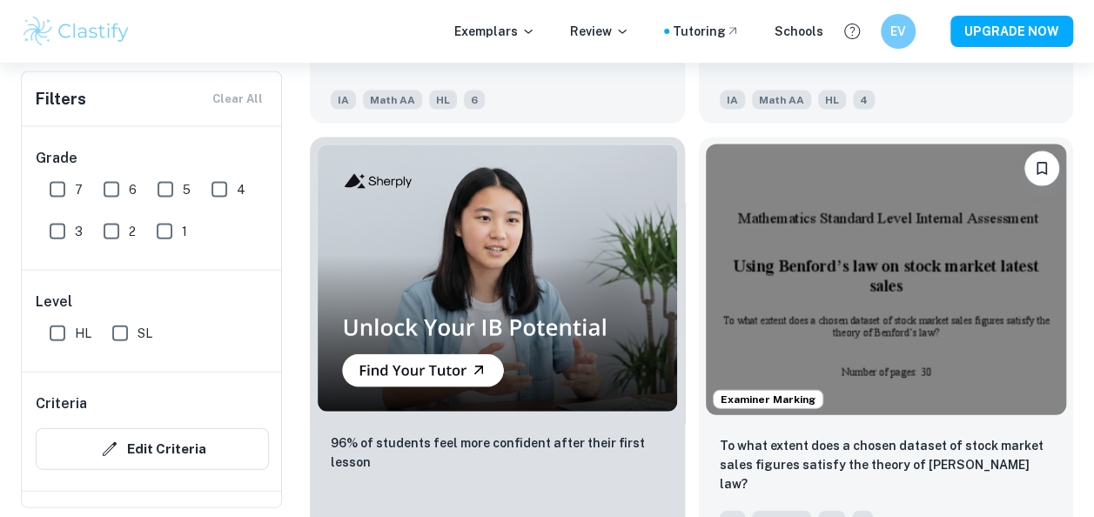
click at [118, 327] on input "SL" at bounding box center [120, 333] width 35 height 35
checkbox input "true"
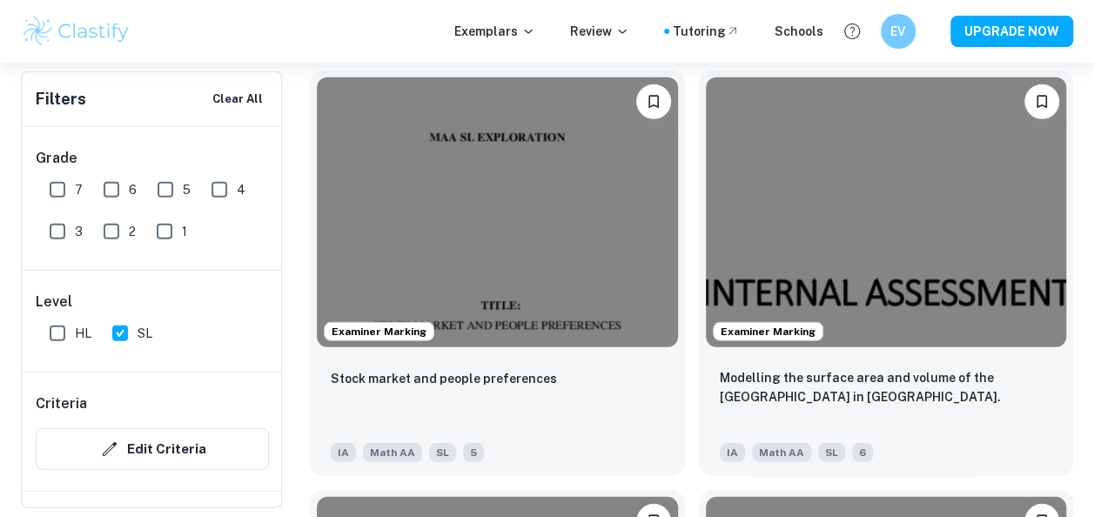
scroll to position [5619, 0]
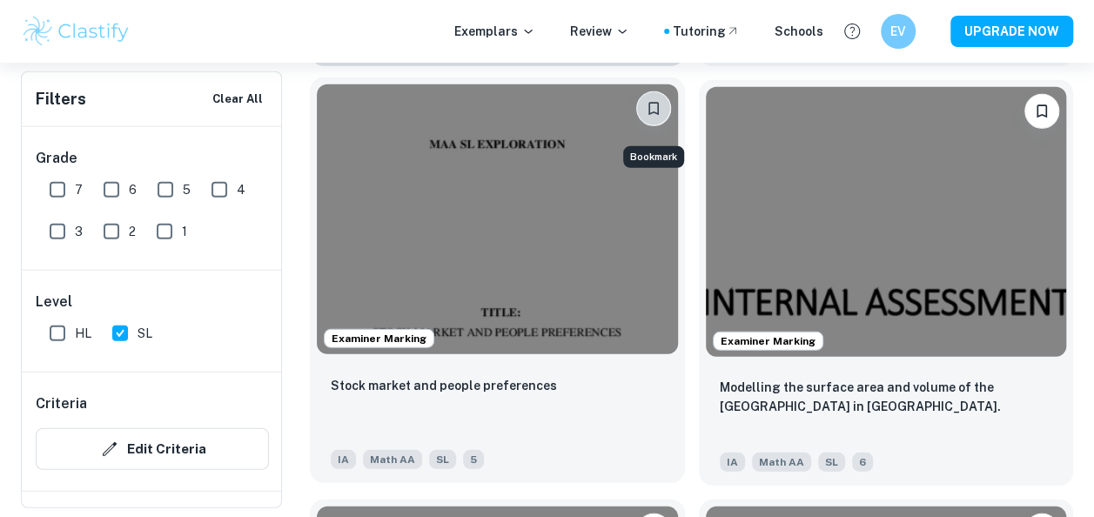
click at [658, 105] on button "Bookmark" at bounding box center [653, 108] width 35 height 35
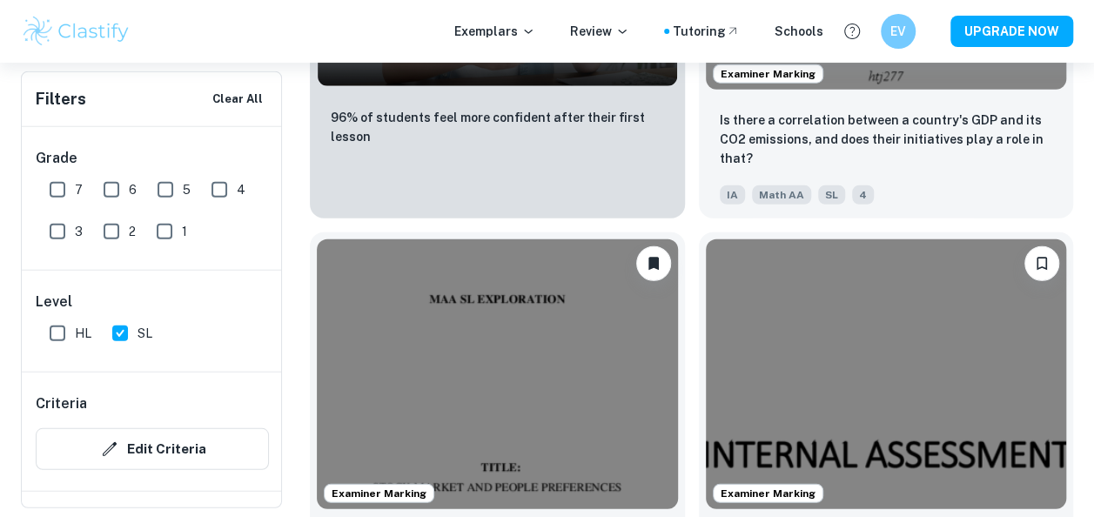
scroll to position [5466, 0]
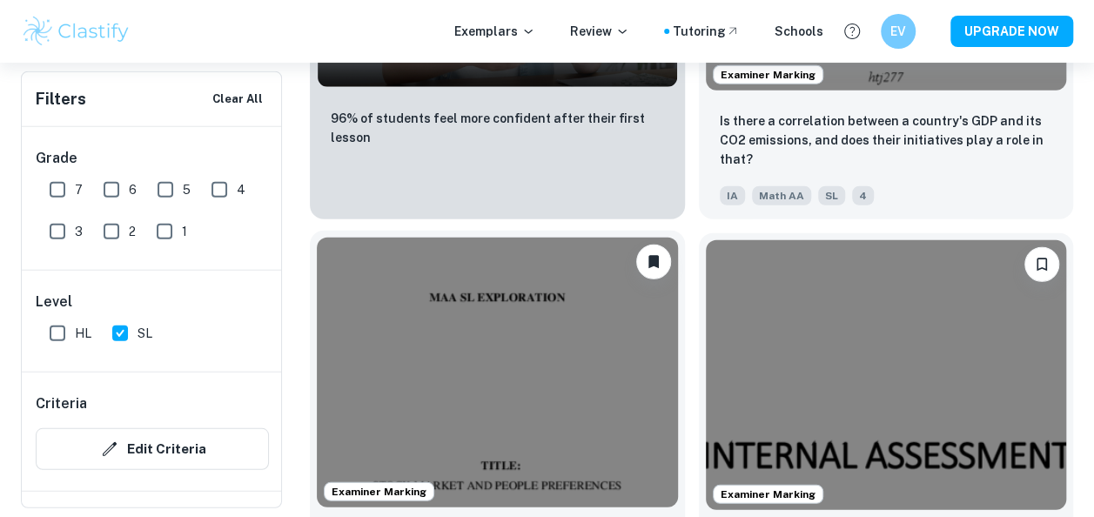
click at [464, 412] on img at bounding box center [497, 373] width 361 height 271
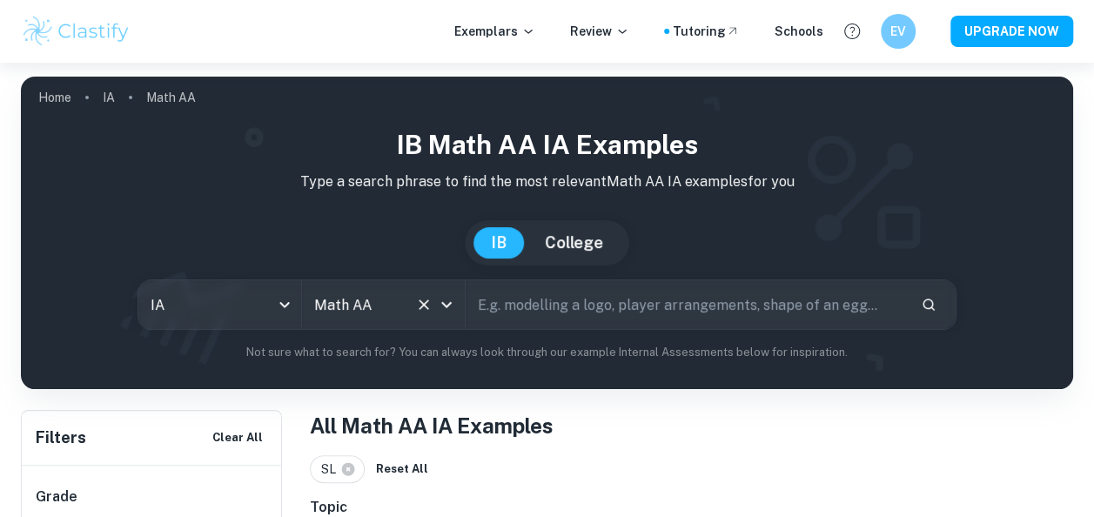
click at [386, 297] on input "Math AA" at bounding box center [359, 304] width 98 height 33
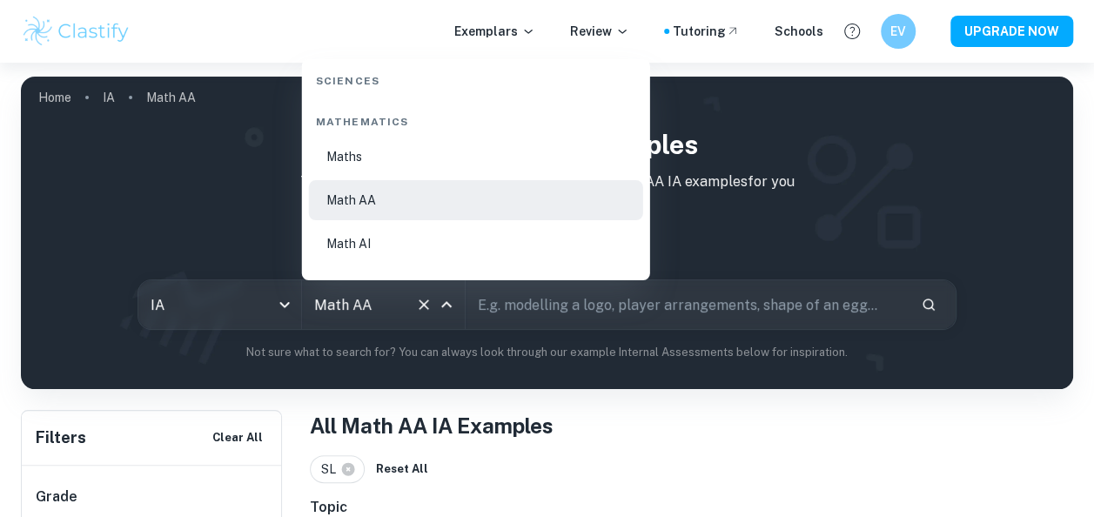
scroll to position [2976, 0]
click at [406, 247] on li "Math AI" at bounding box center [476, 238] width 334 height 40
type input "Math AI"
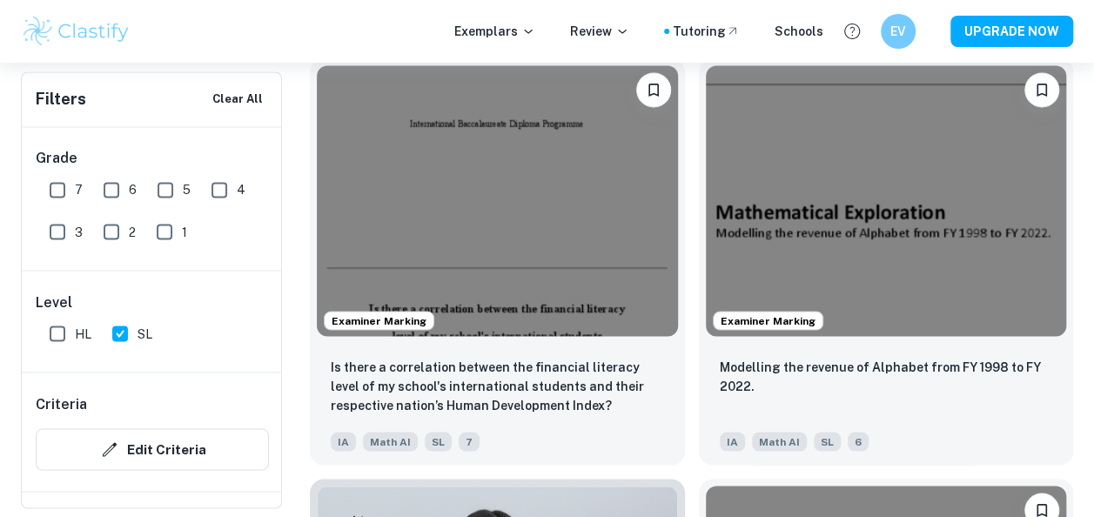
scroll to position [1437, 0]
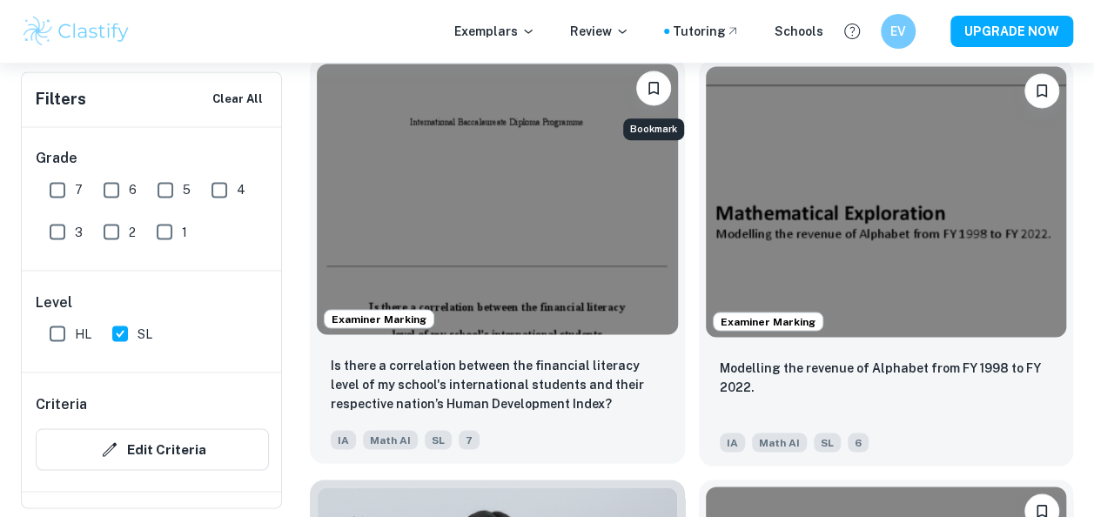
click at [659, 85] on icon "Bookmark" at bounding box center [653, 87] width 17 height 17
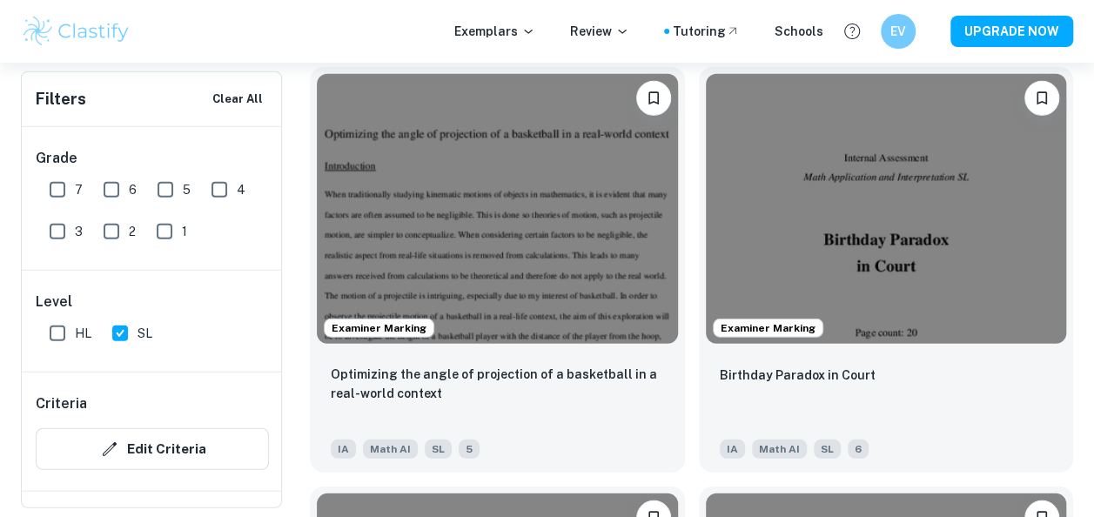
scroll to position [5631, 0]
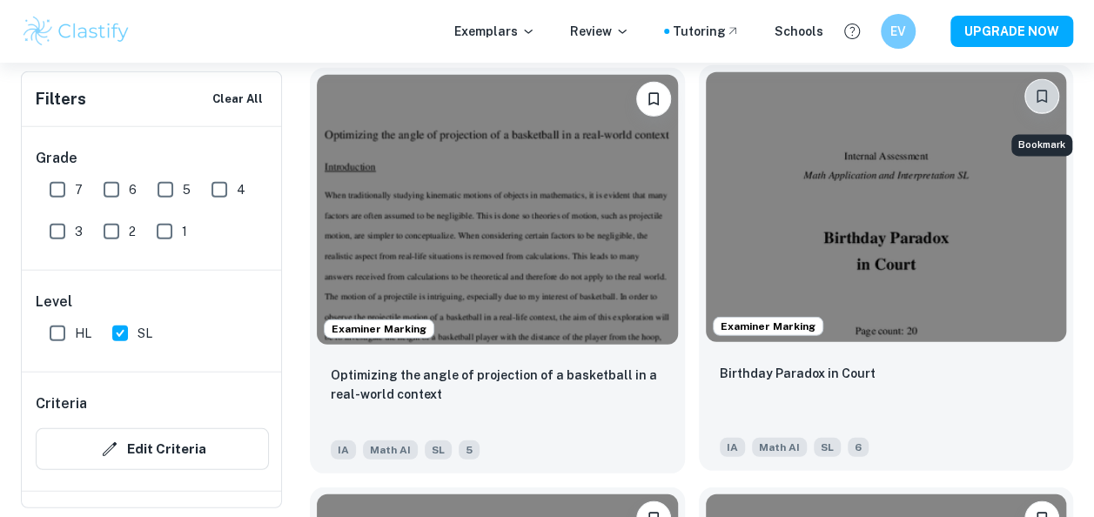
click at [1048, 104] on icon "Bookmark" at bounding box center [1041, 96] width 17 height 17
click at [935, 258] on img at bounding box center [886, 207] width 361 height 271
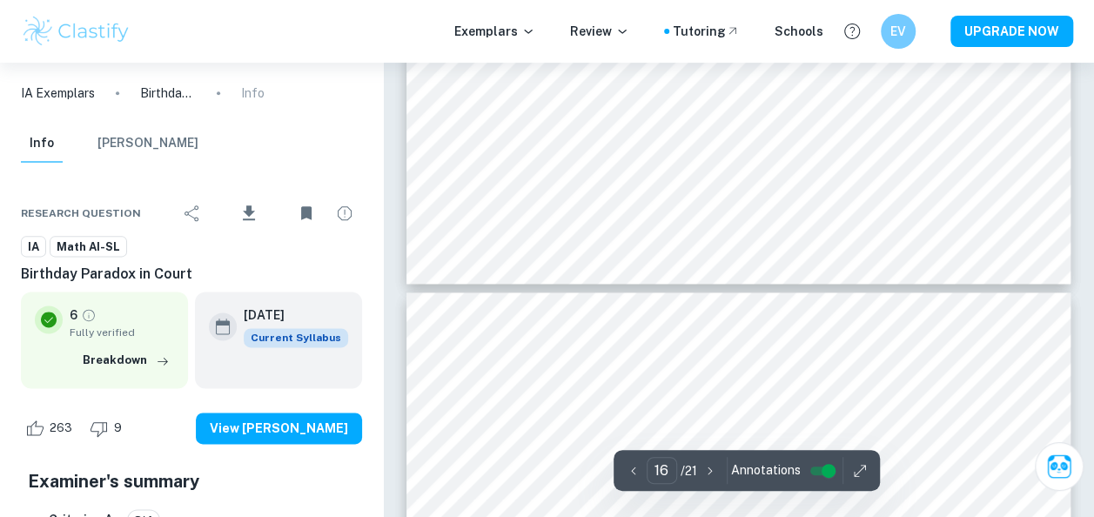
scroll to position [14109, 0]
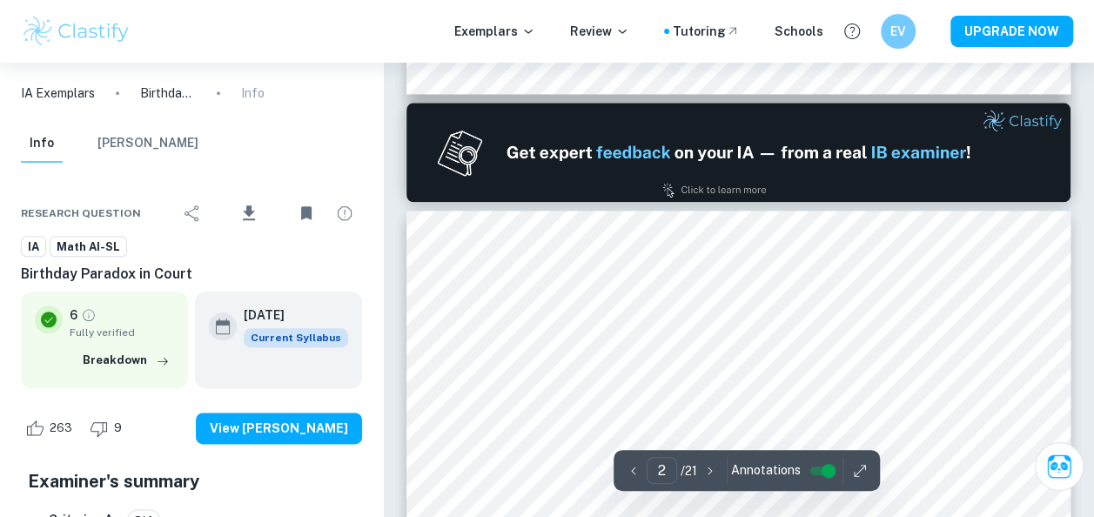
type input "1"
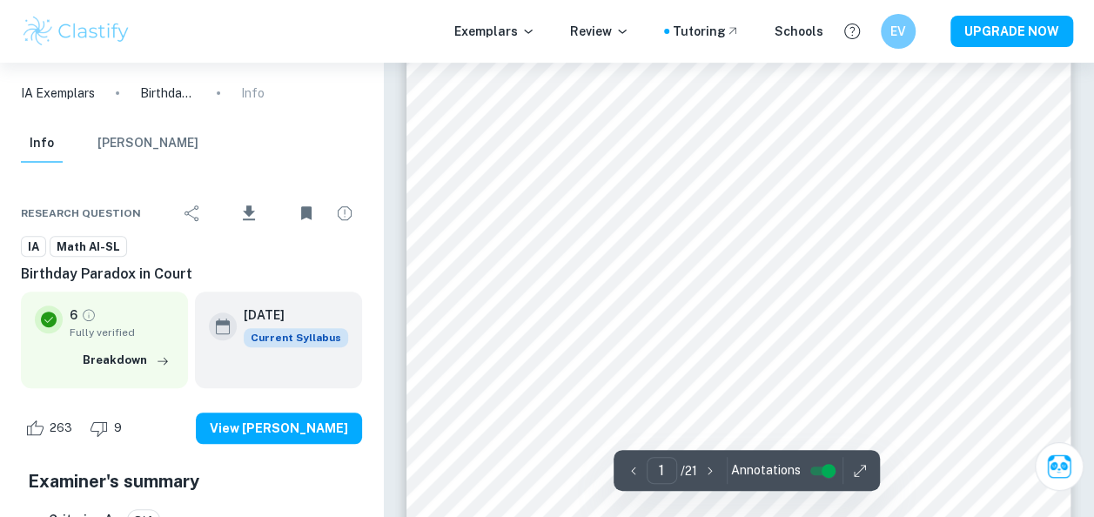
scroll to position [0, 0]
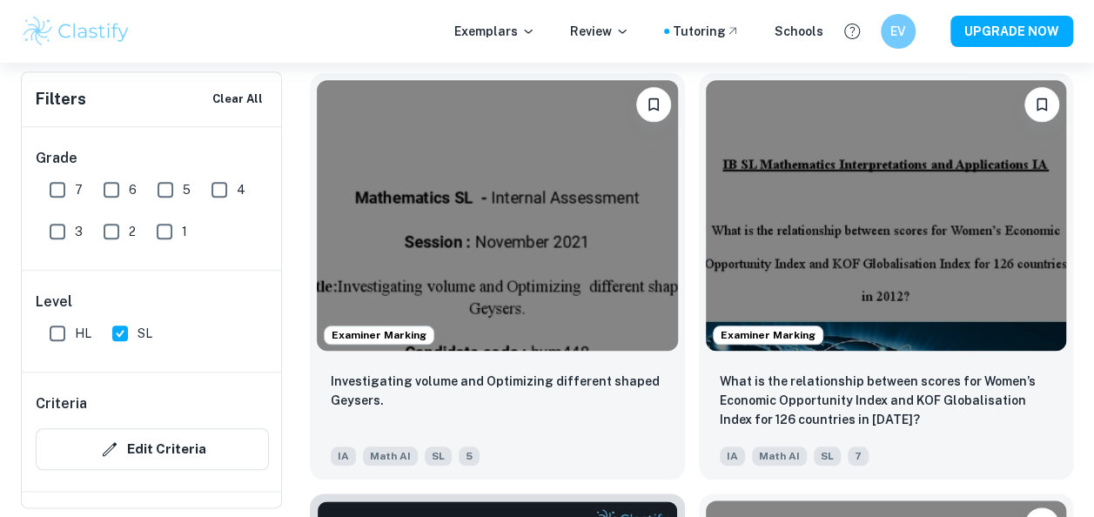
scroll to position [7303, 0]
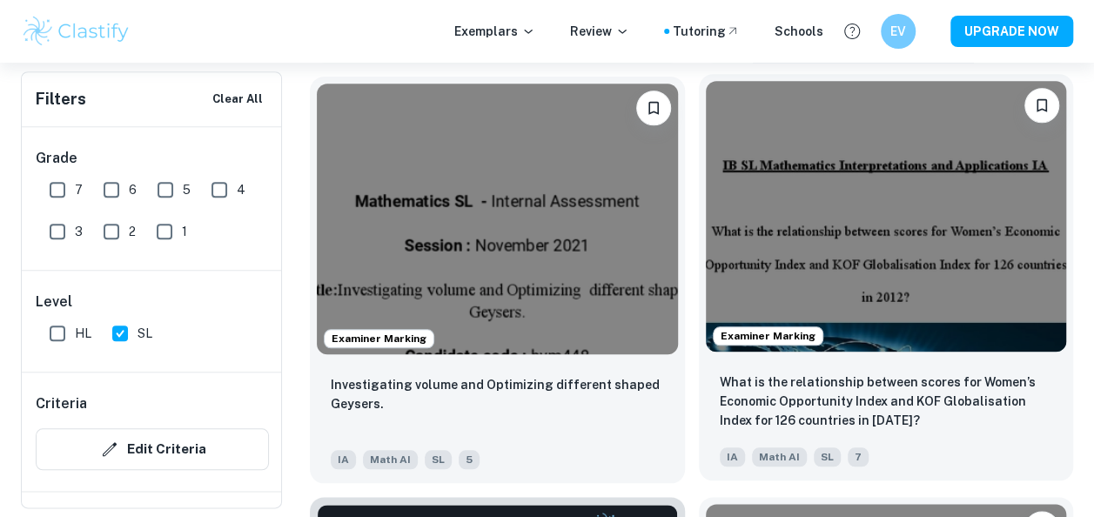
click at [731, 270] on img at bounding box center [886, 216] width 361 height 271
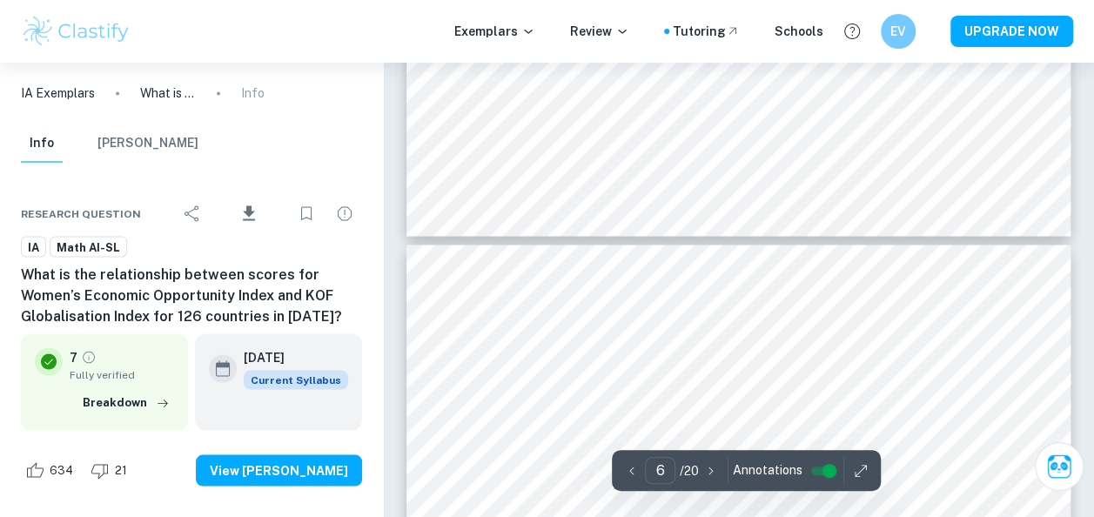
scroll to position [4786, 0]
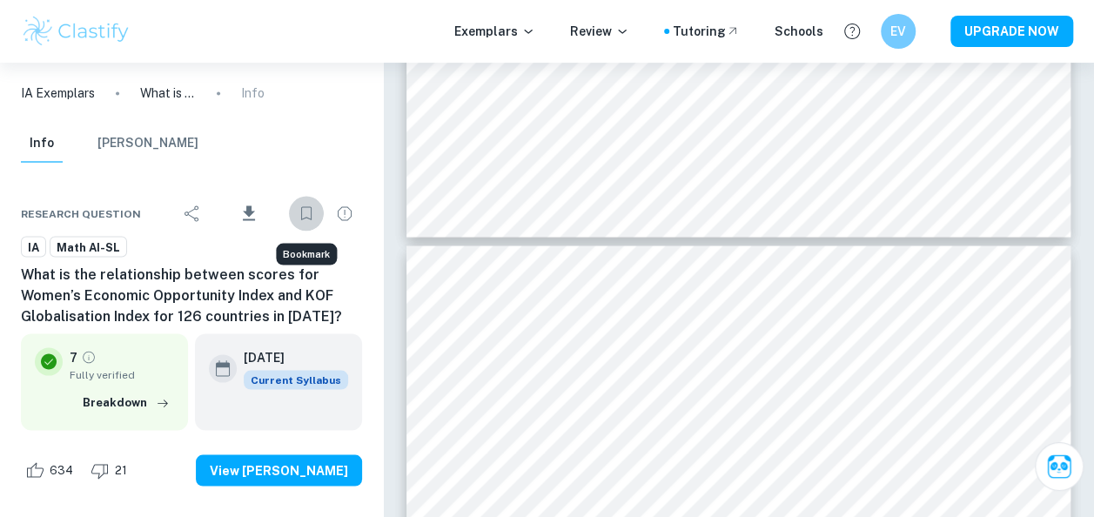
click at [291, 215] on button "Bookmark" at bounding box center [306, 213] width 35 height 35
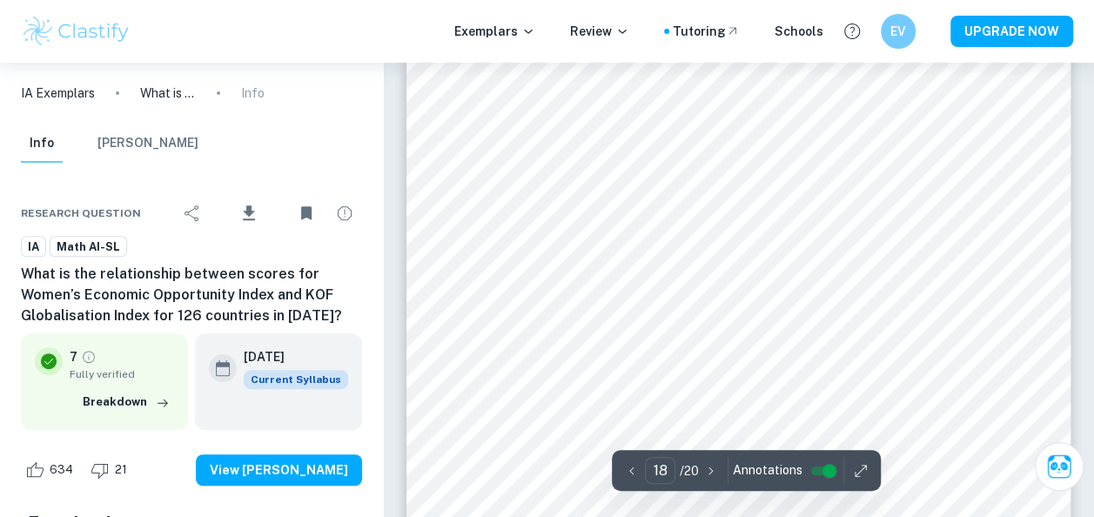
scroll to position [16714, 0]
type input "1"
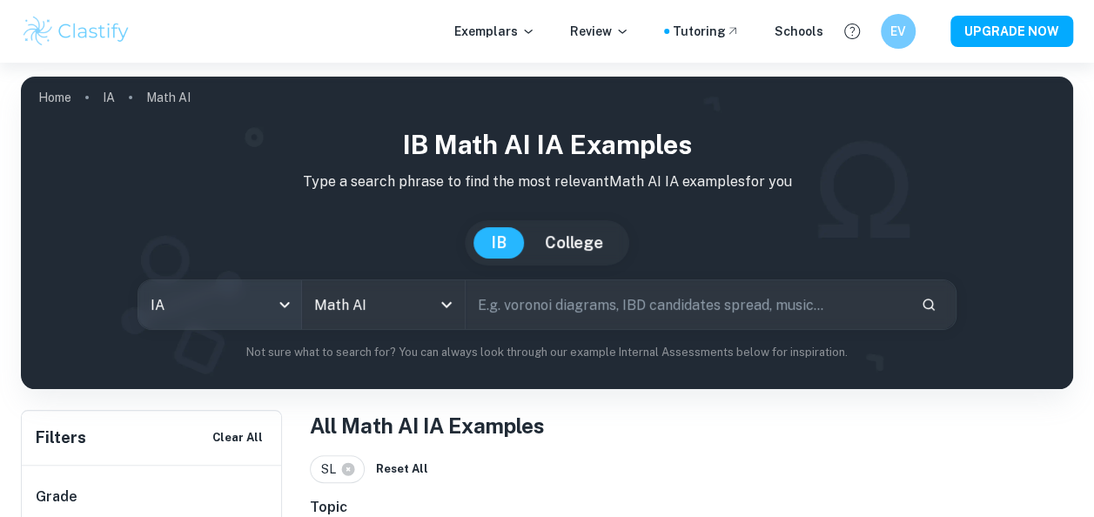
click at [252, 299] on body "We value your privacy We use cookies to enhance your browsing experience, serve…" at bounding box center [547, 321] width 1094 height 517
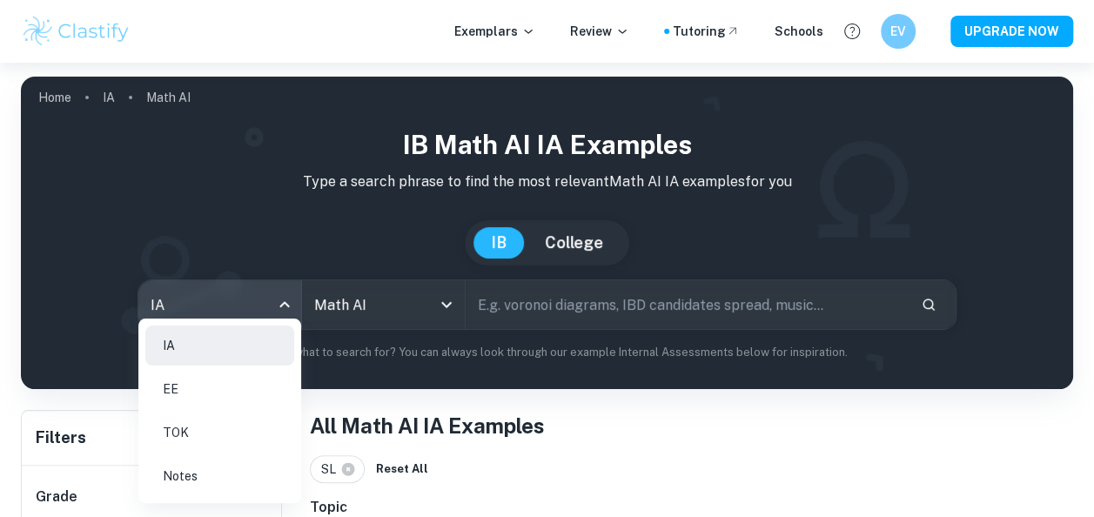
click at [380, 335] on div at bounding box center [547, 258] width 1094 height 517
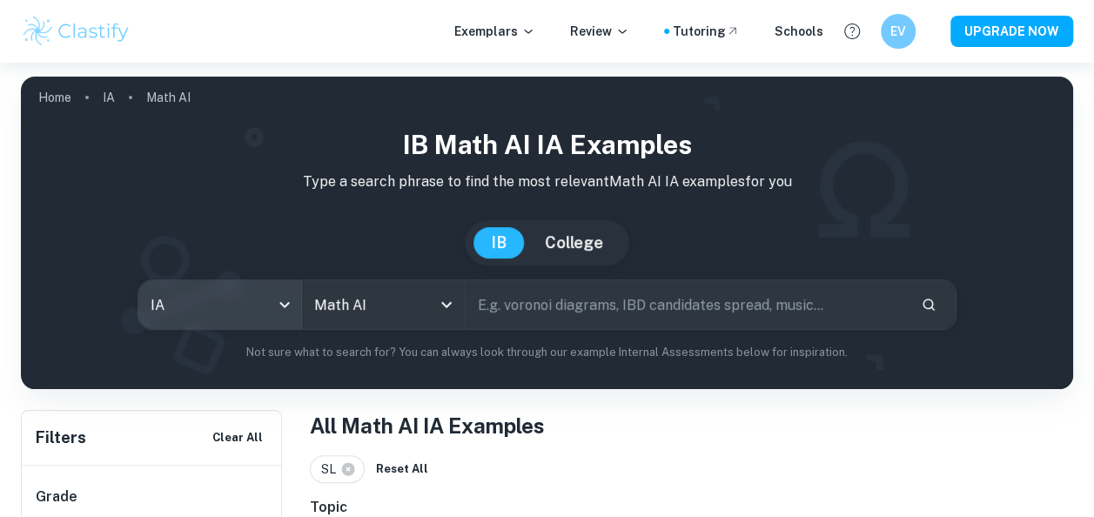
click at [416, 299] on icon "Clear" at bounding box center [423, 304] width 17 height 17
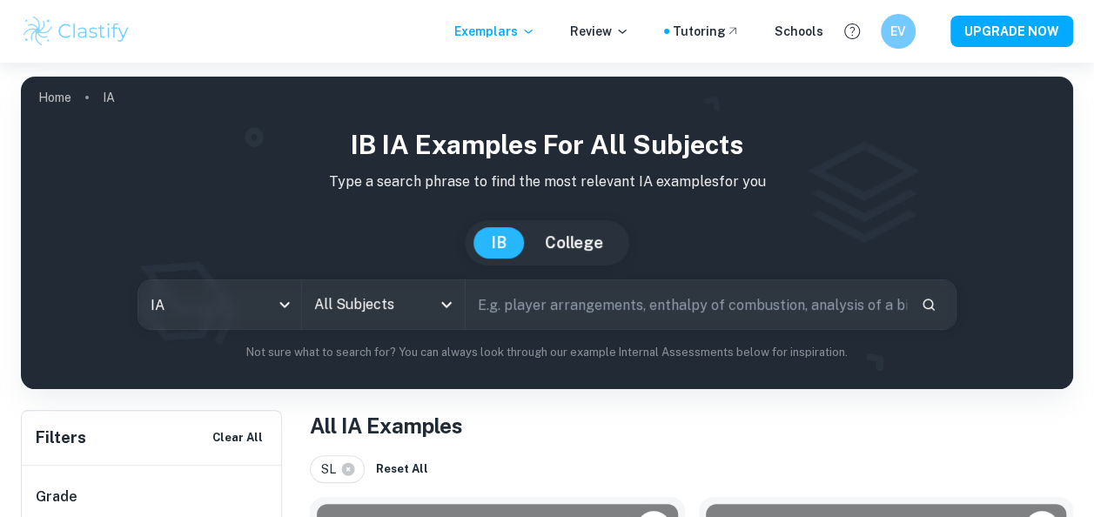
click at [388, 307] on input "All Subjects" at bounding box center [370, 304] width 121 height 33
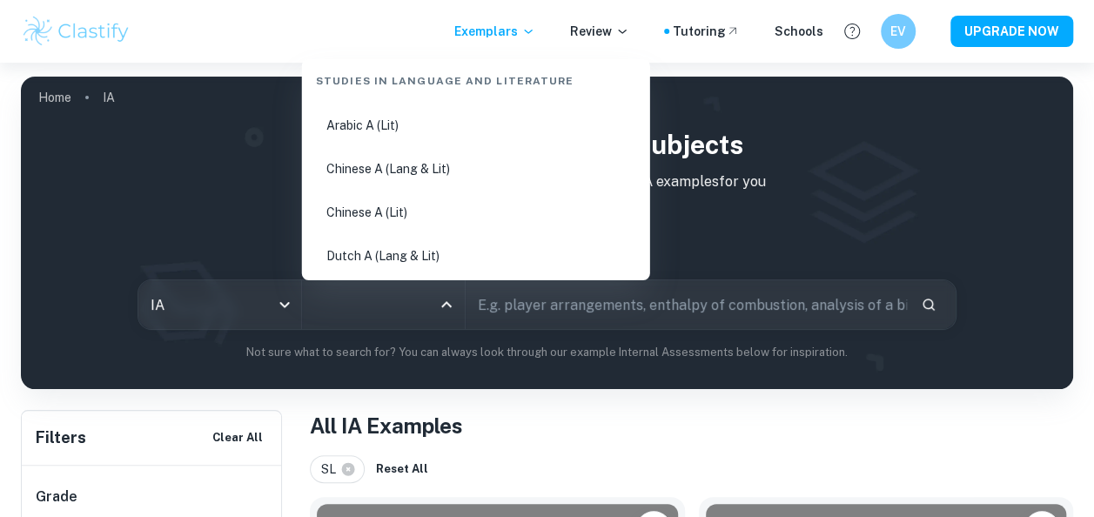
scroll to position [42, 0]
click at [460, 178] on li "Chinese A (Lang & Lit)" at bounding box center [476, 168] width 334 height 40
type input "Chinese A (Lang & Lit)"
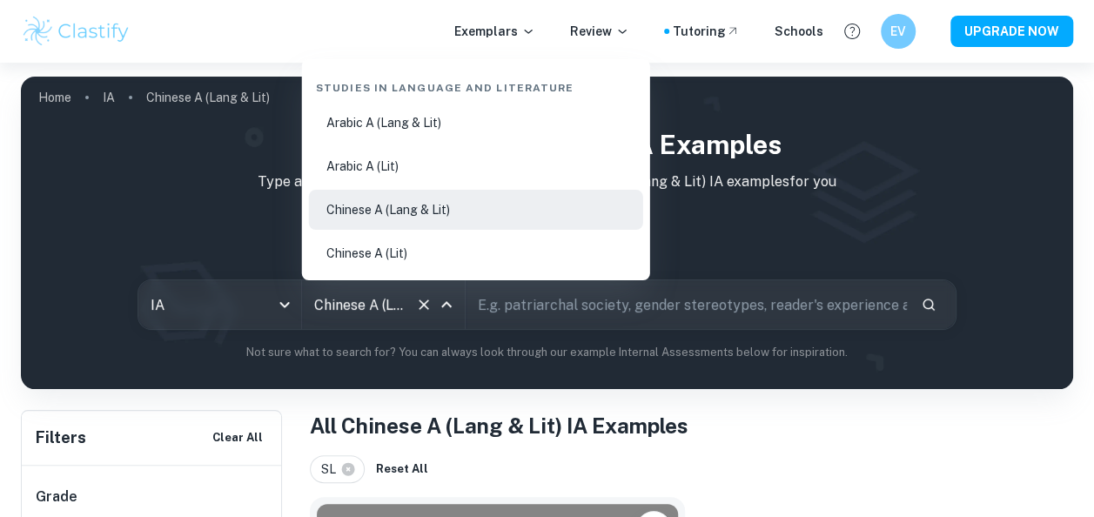
click at [383, 296] on input "Chinese A (Lang & Lit)" at bounding box center [359, 304] width 98 height 33
click at [487, 171] on li "Arabic A (Lit)" at bounding box center [476, 166] width 334 height 40
type input "Arabic A (Lit)"
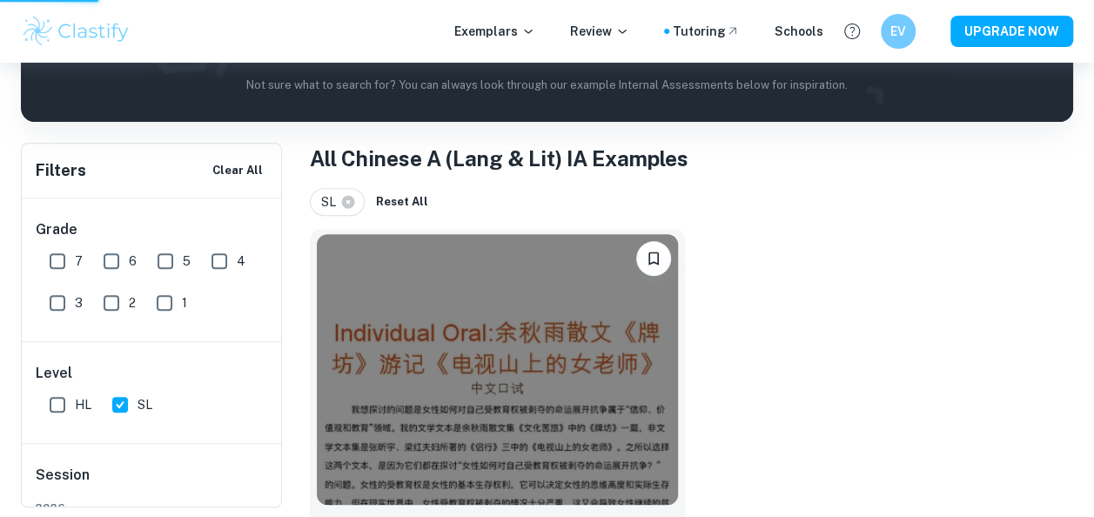
scroll to position [273, 0]
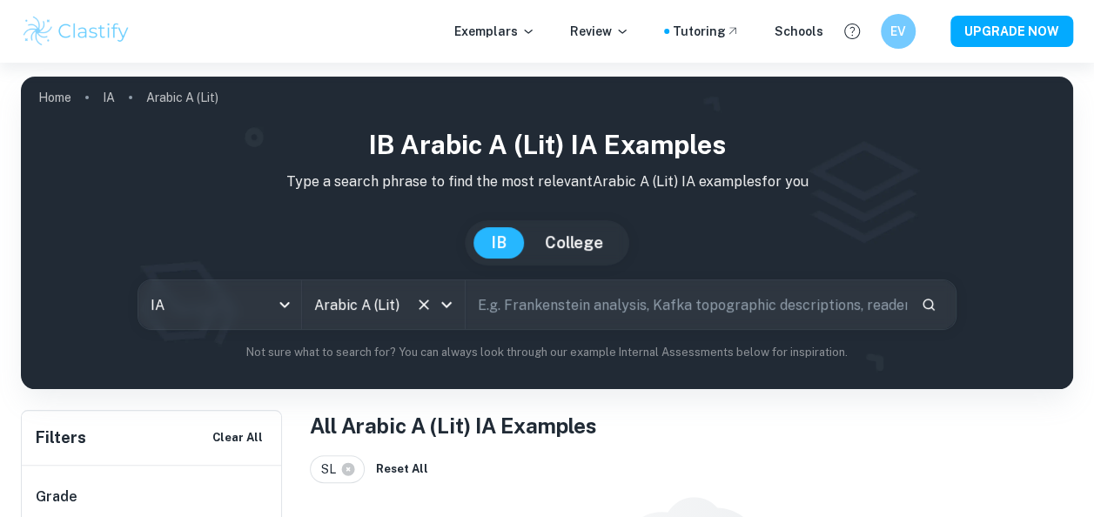
scroll to position [154, 0]
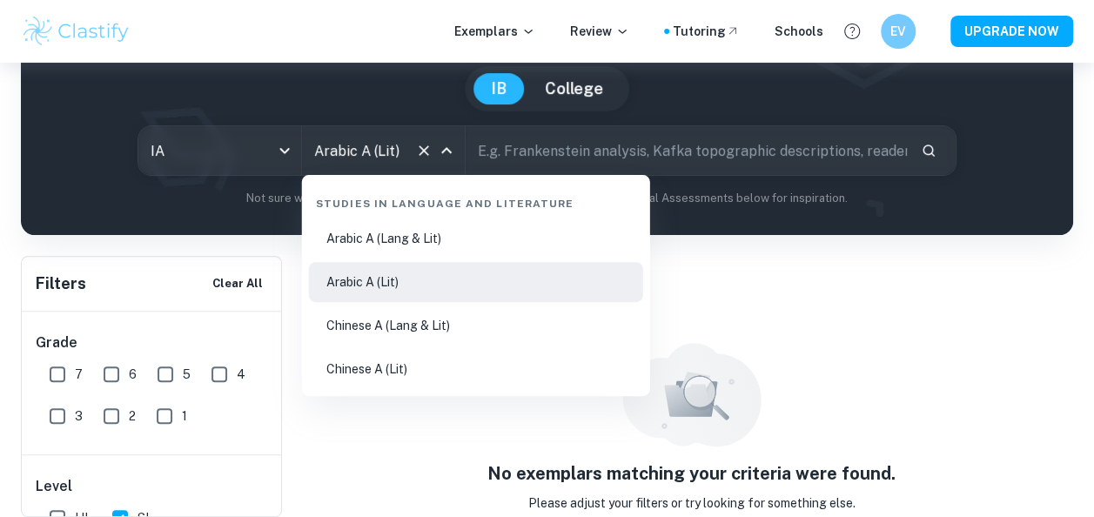
click at [393, 153] on input "Arabic A (Lit)" at bounding box center [359, 150] width 98 height 33
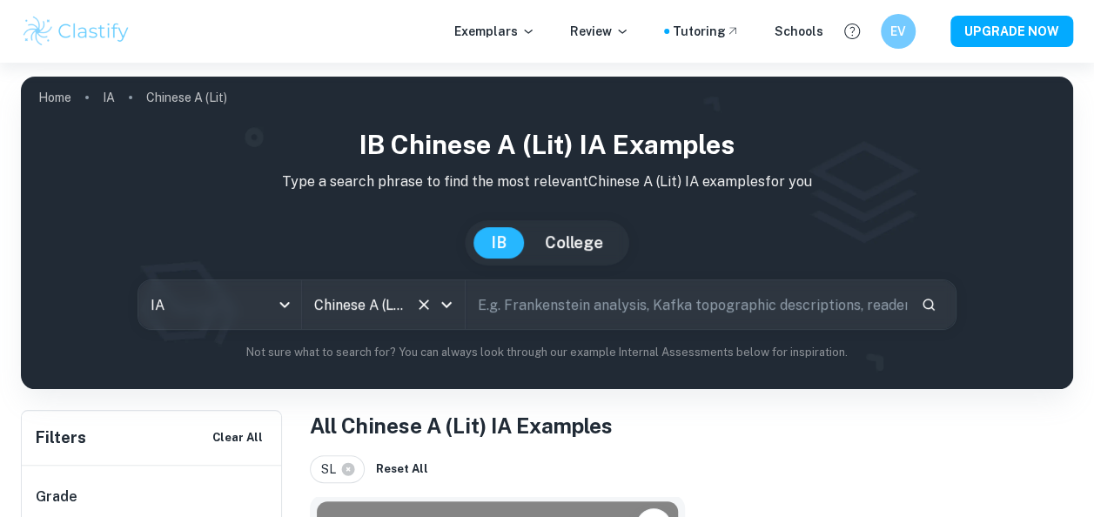
scroll to position [386, 0]
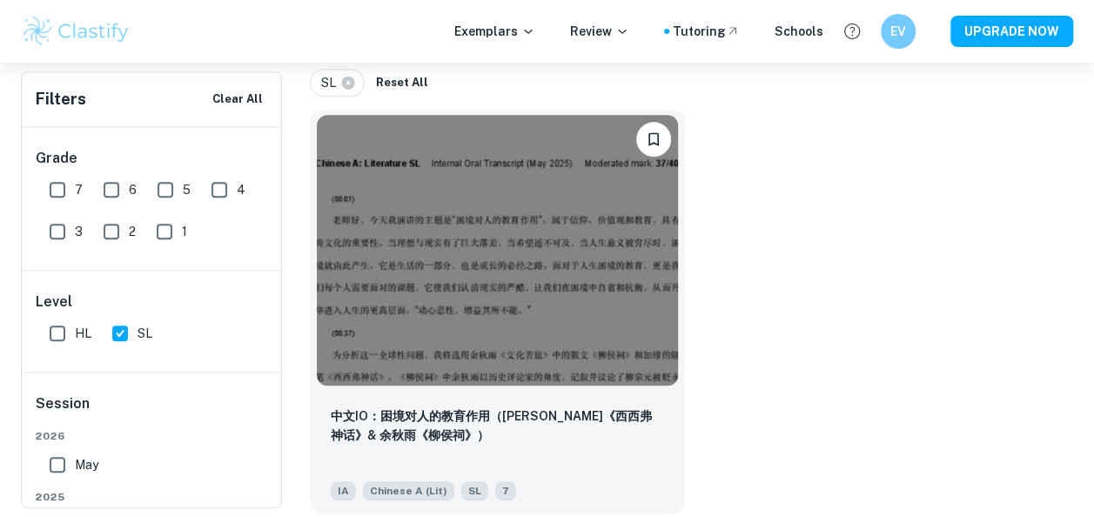
click at [416, 294] on img at bounding box center [497, 250] width 361 height 271
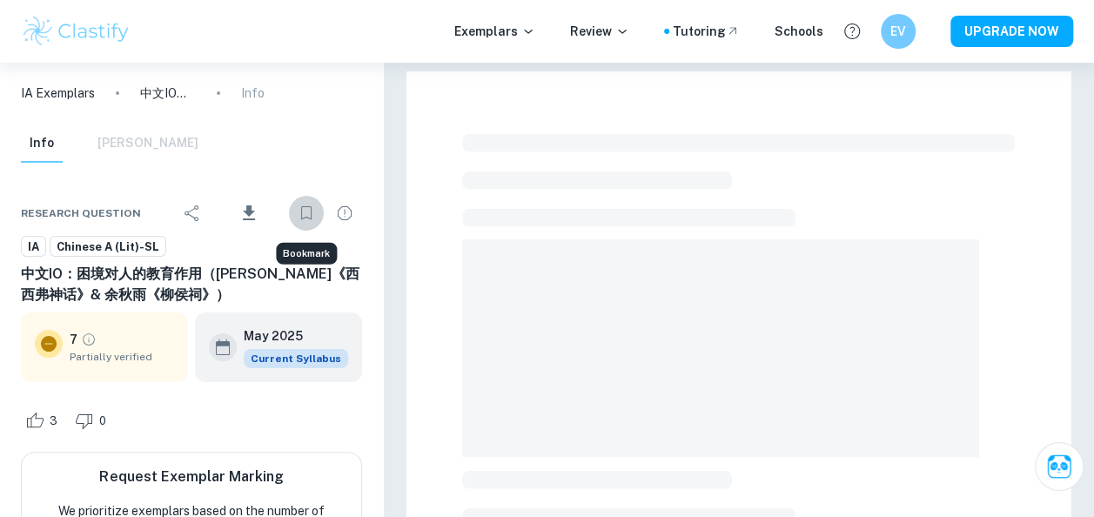
click at [306, 213] on icon "Bookmark" at bounding box center [306, 213] width 21 height 21
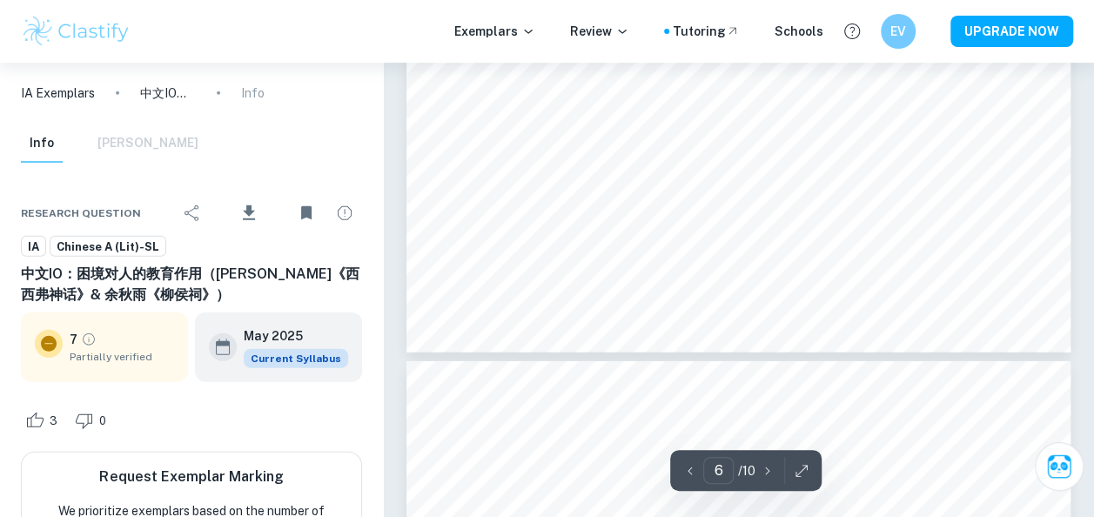
scroll to position [5624, 0]
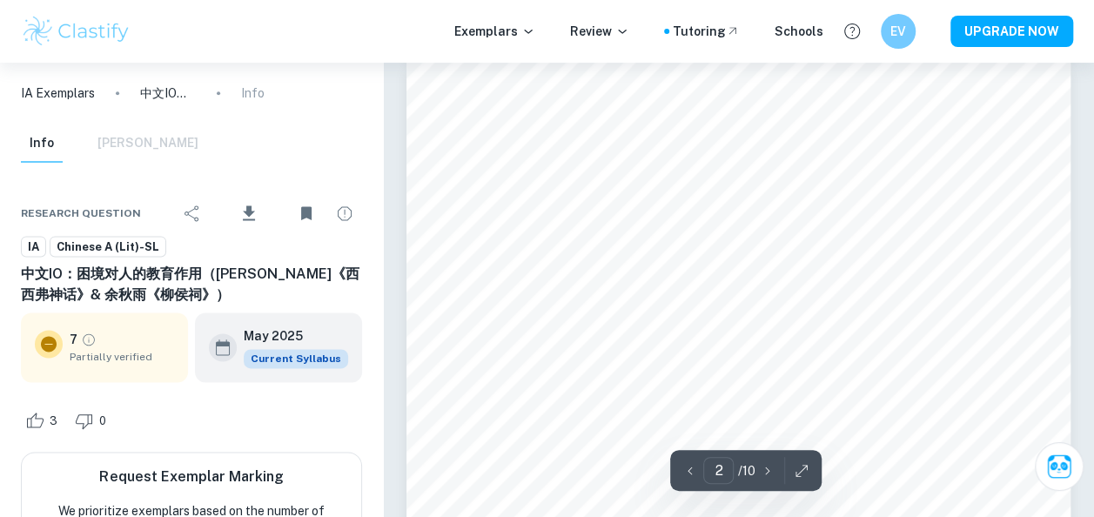
type input "1"
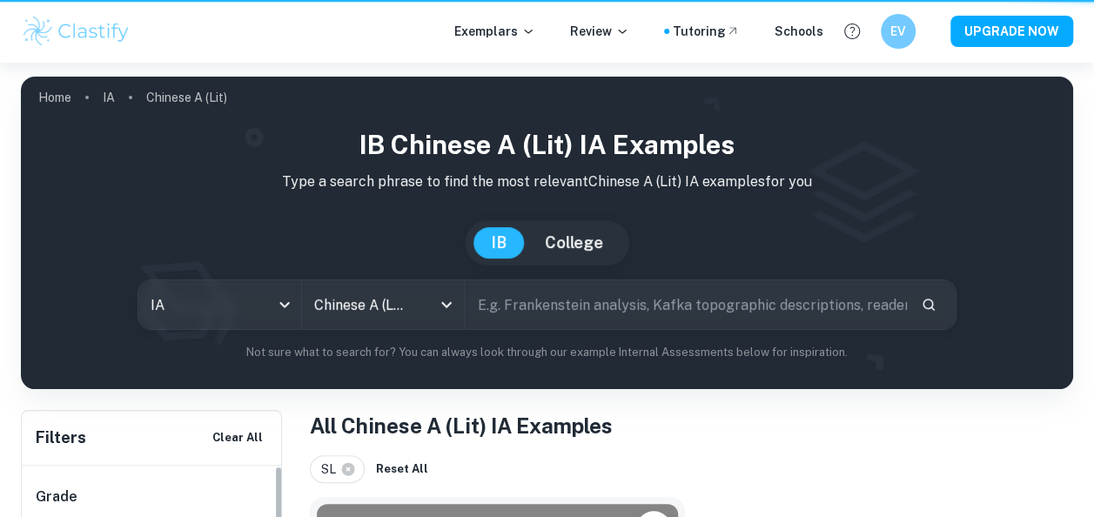
scroll to position [386, 0]
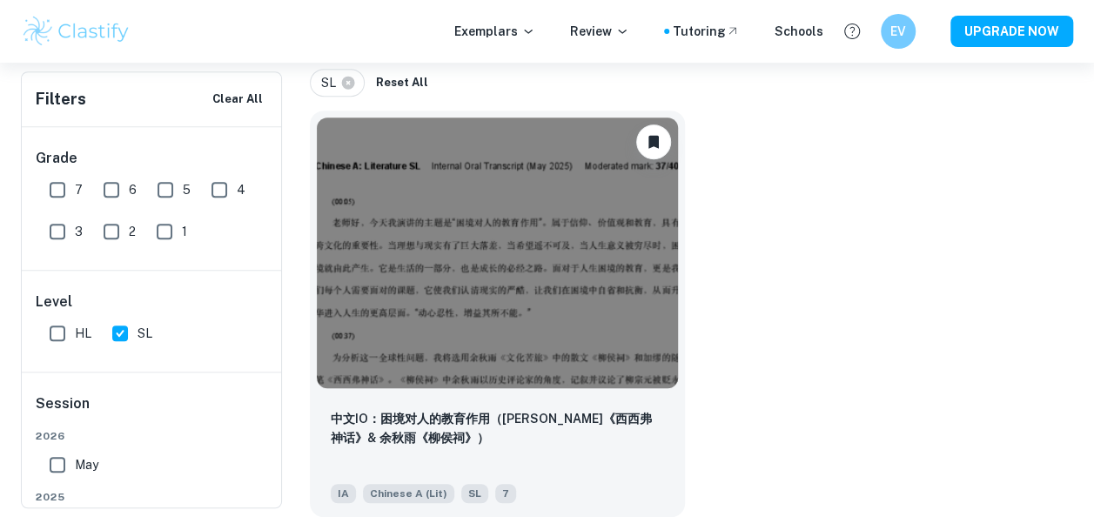
click at [817, 178] on div "中文IO：困境对人的教育作用（[PERSON_NAME]《西西弗神话》& 余秋雨《柳侯祠》） IA Chinese A (Lit) SL 7" at bounding box center [684, 307] width 777 height 420
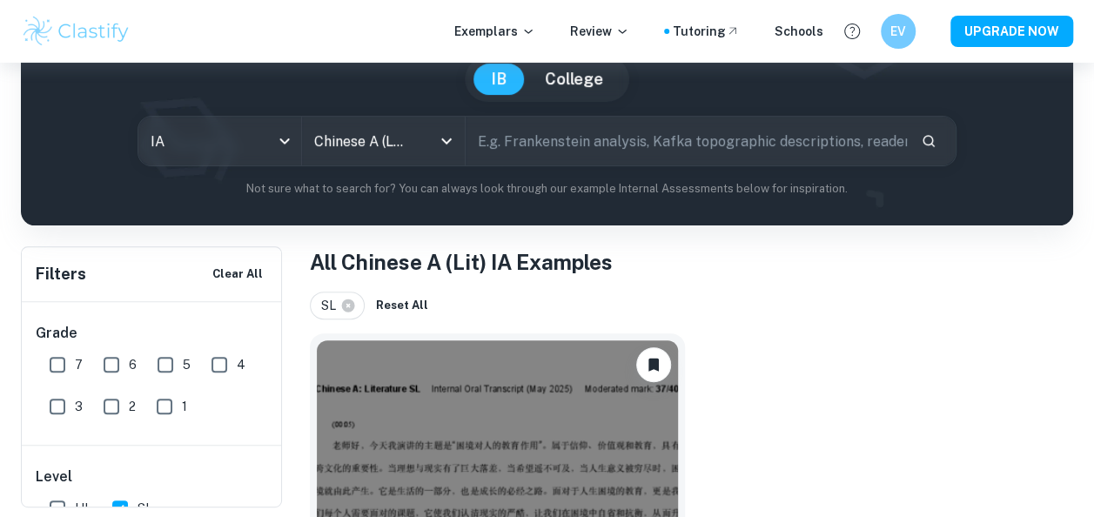
scroll to position [150, 0]
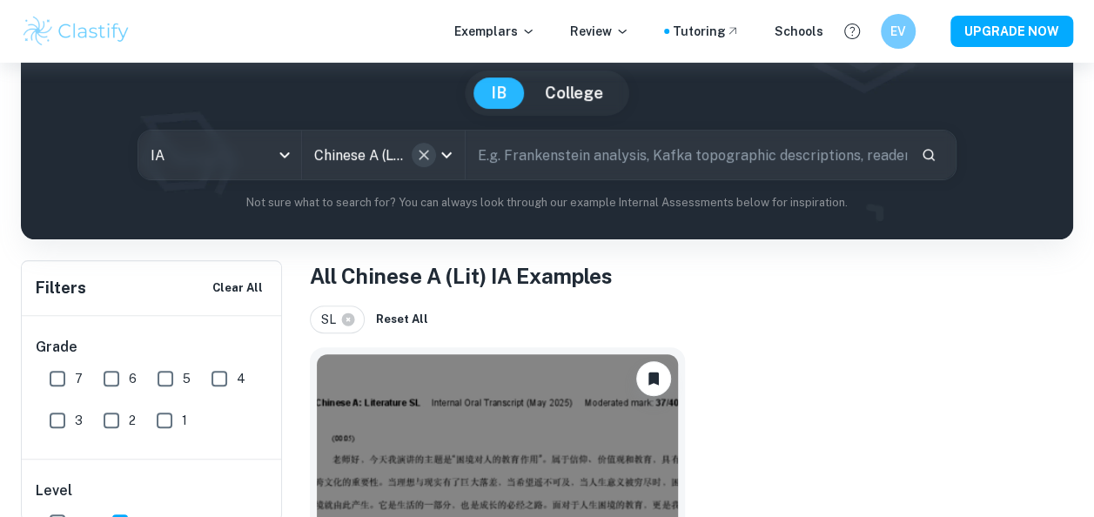
click at [425, 151] on icon "Clear" at bounding box center [423, 154] width 17 height 17
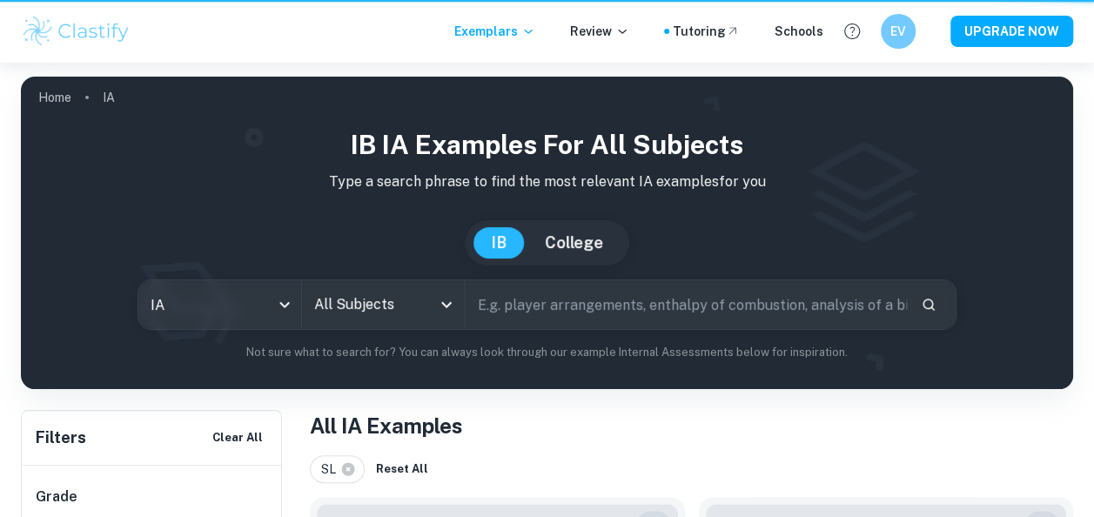
click at [388, 304] on input "All Subjects" at bounding box center [370, 304] width 121 height 33
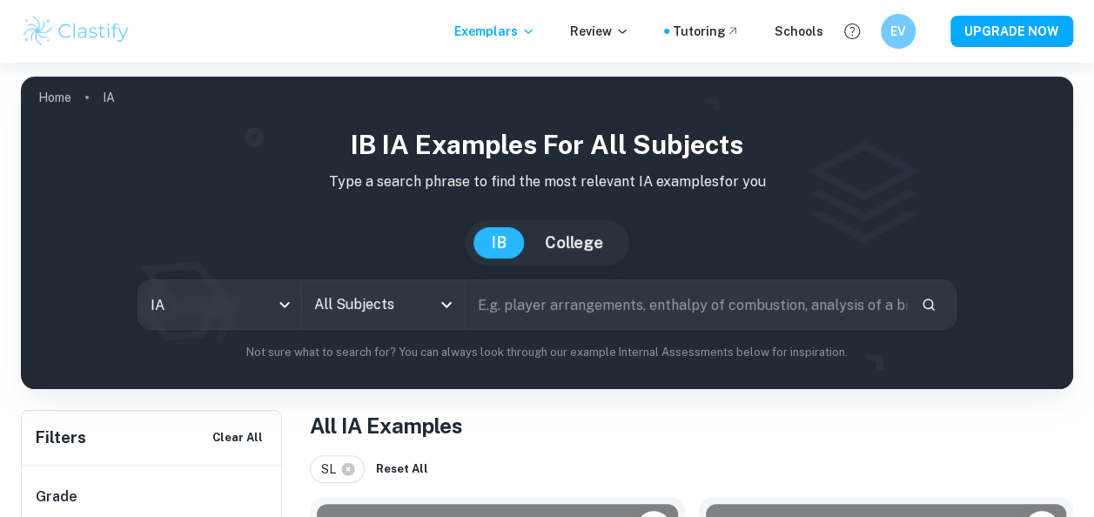
click at [500, 364] on div "IB IA examples for all subjects Type a search phrase to find the most relevant …" at bounding box center [547, 250] width 1052 height 278
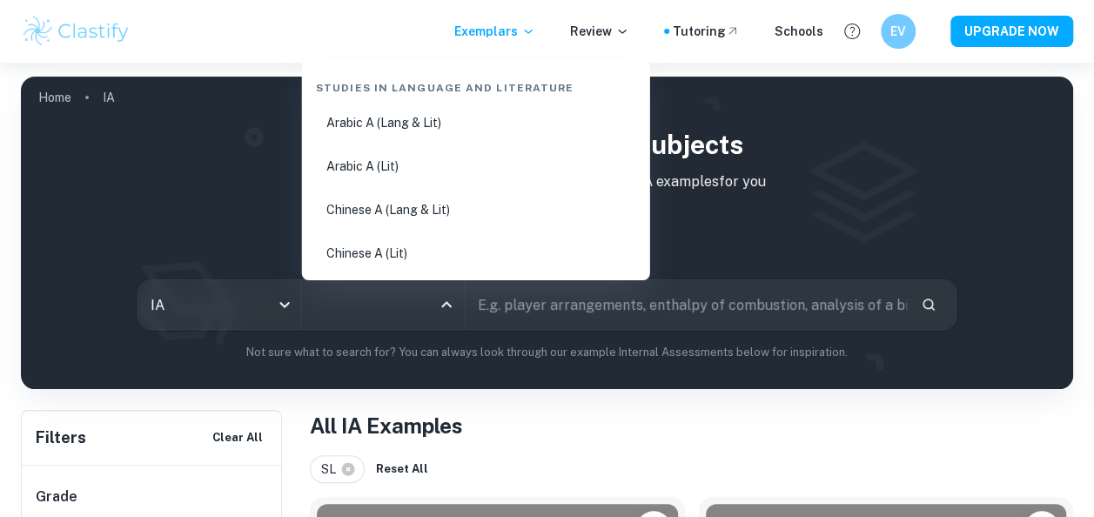
click at [418, 308] on input "All Subjects" at bounding box center [370, 304] width 121 height 33
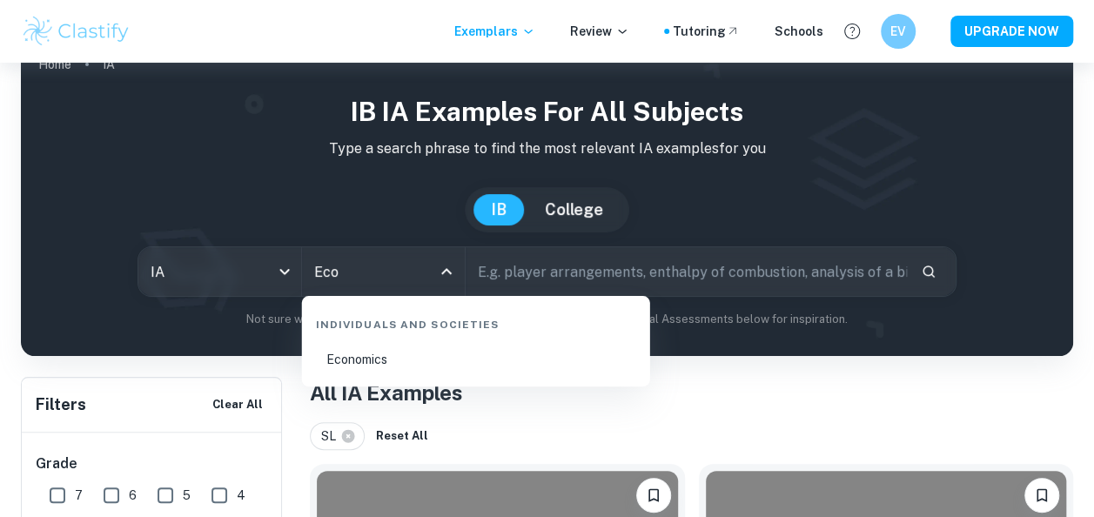
click at [422, 352] on li "Economics" at bounding box center [476, 359] width 334 height 40
type input "Economics"
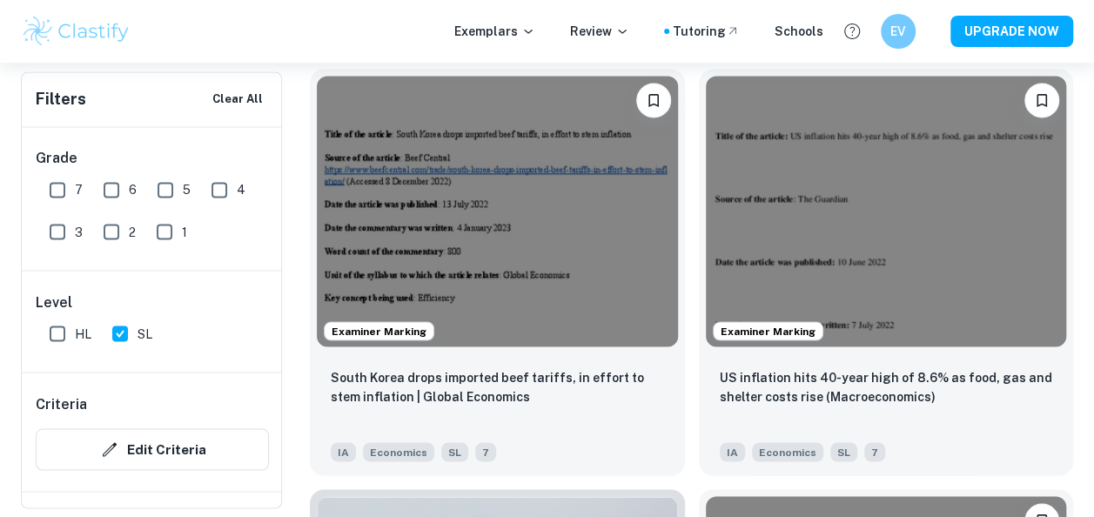
scroll to position [1426, 0]
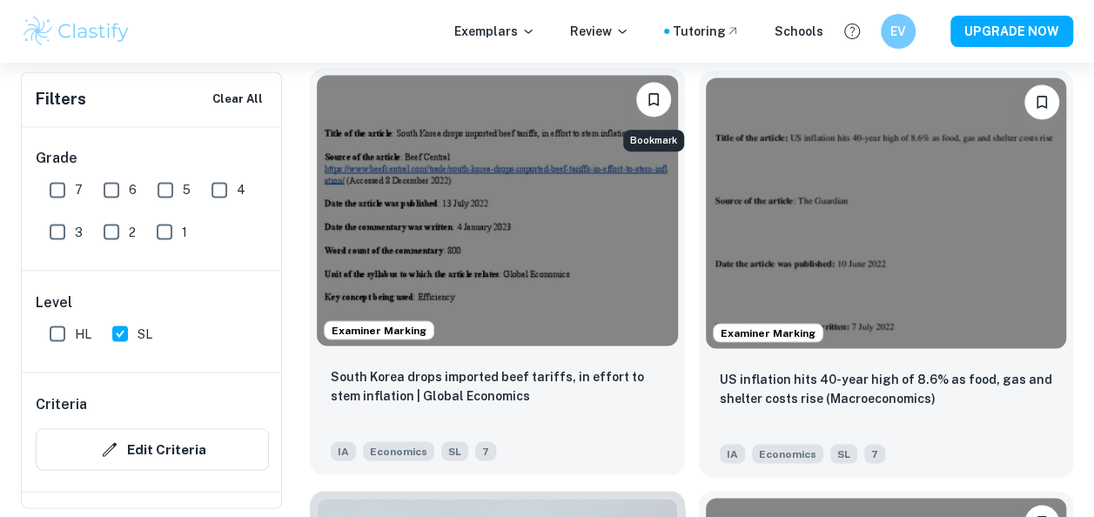
click at [649, 96] on icon "Bookmark" at bounding box center [653, 99] width 17 height 17
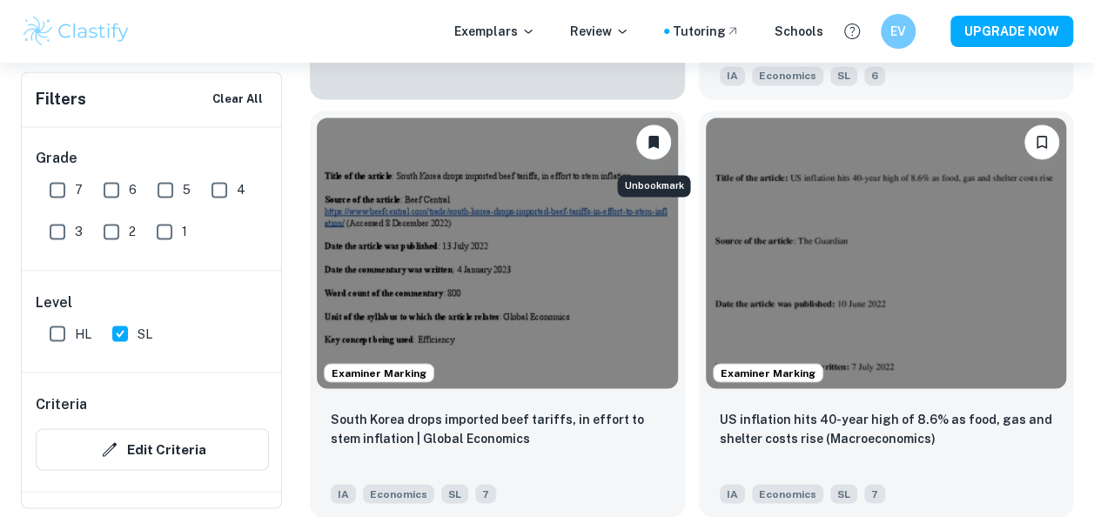
scroll to position [1380, 0]
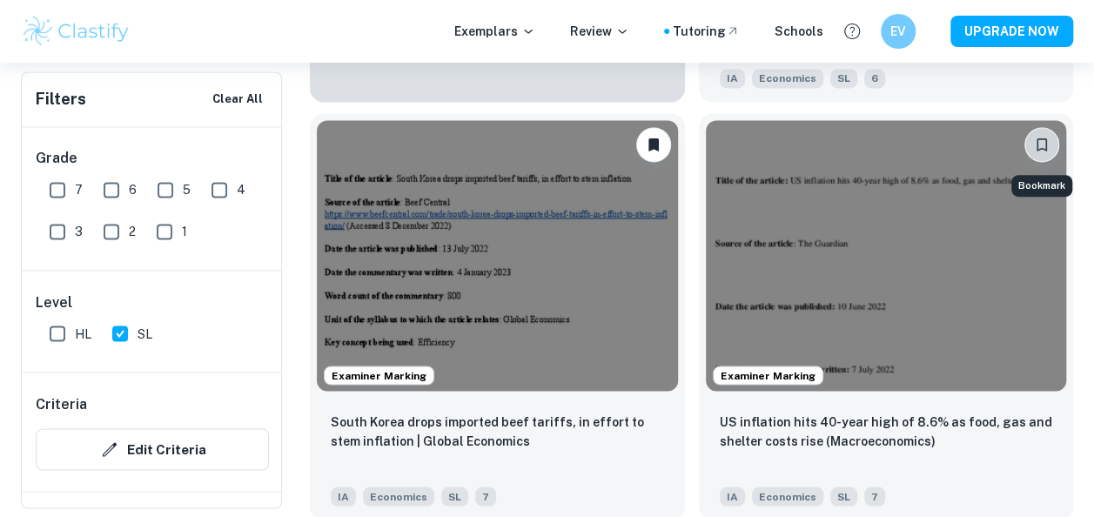
click at [1040, 130] on button "Bookmark" at bounding box center [1041, 144] width 35 height 35
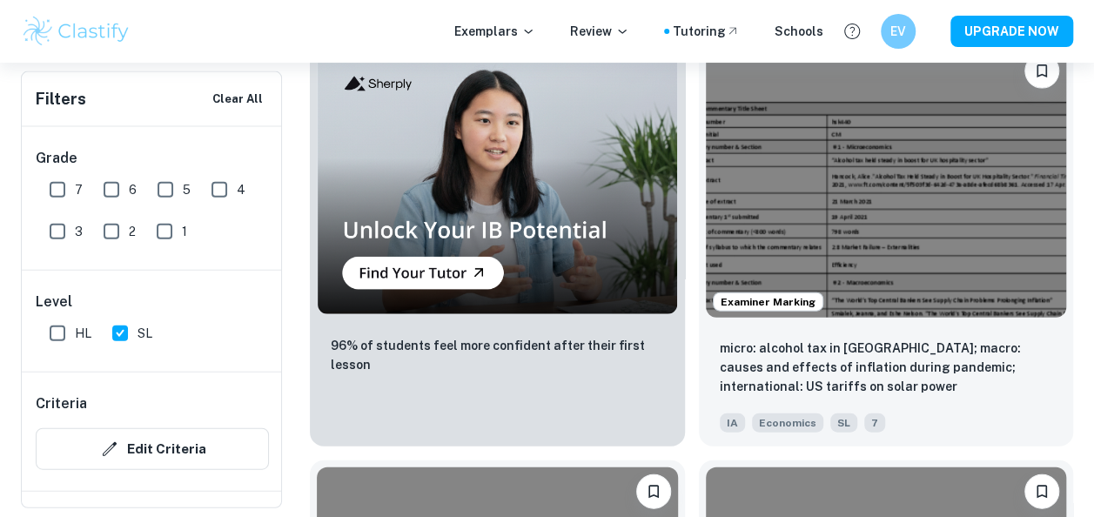
scroll to position [1856, 0]
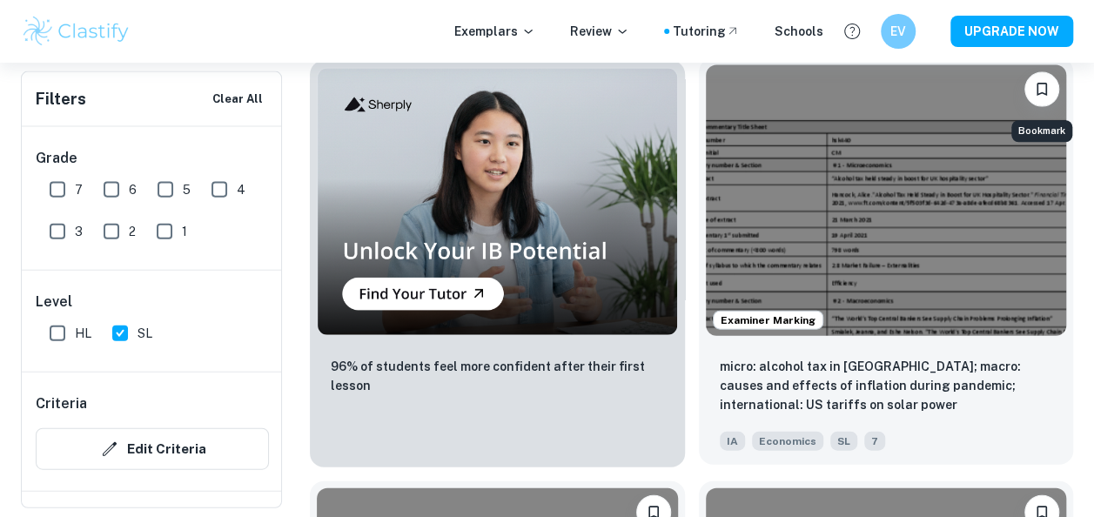
click at [1027, 96] on button "Bookmark" at bounding box center [1041, 89] width 35 height 35
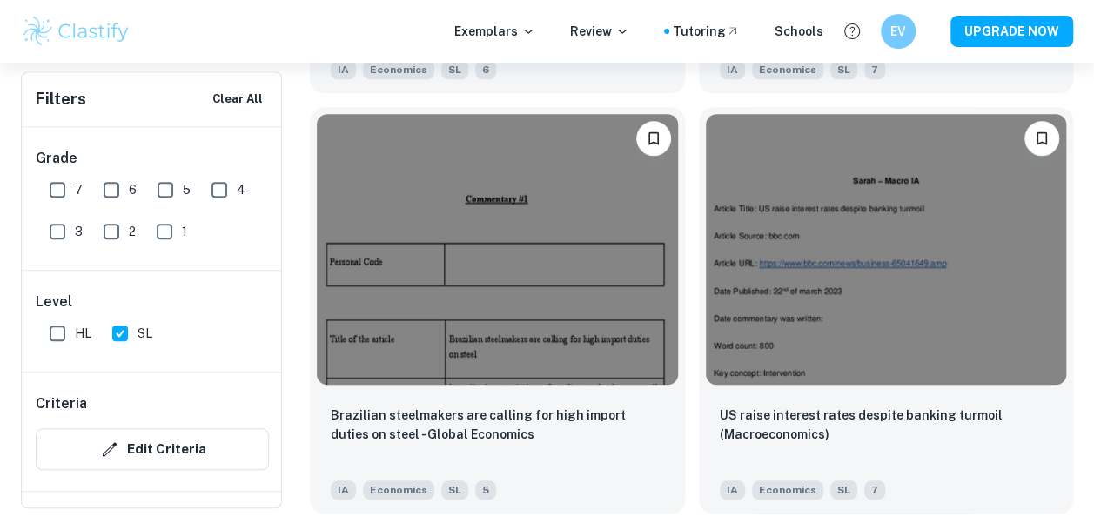
scroll to position [7274, 0]
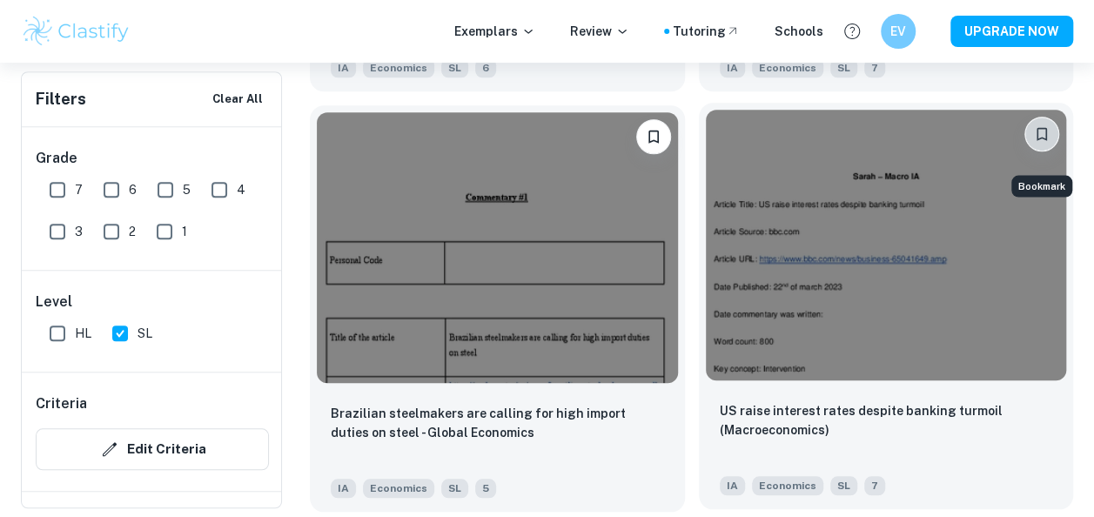
click at [1039, 141] on icon "Bookmark" at bounding box center [1041, 133] width 17 height 17
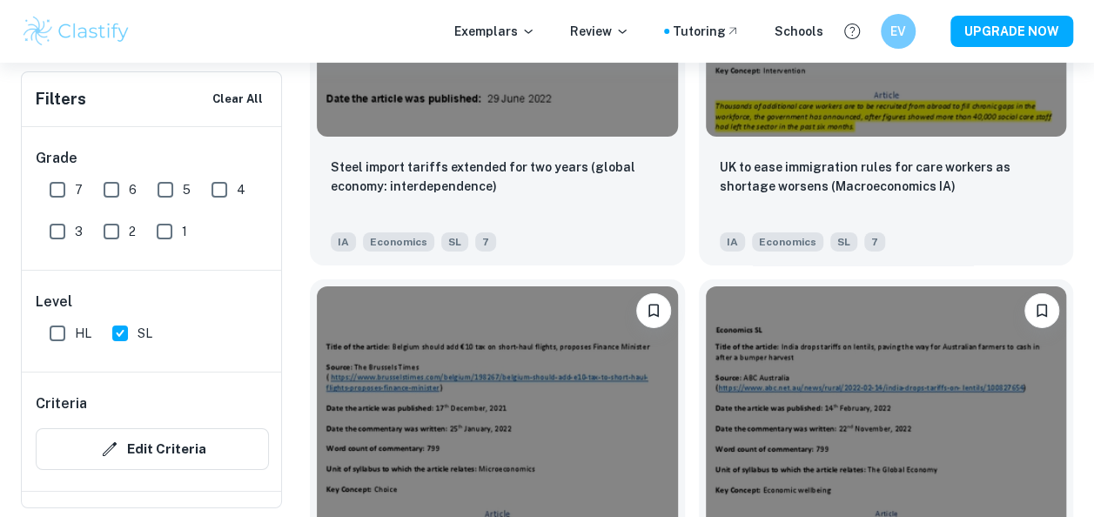
scroll to position [15922, 0]
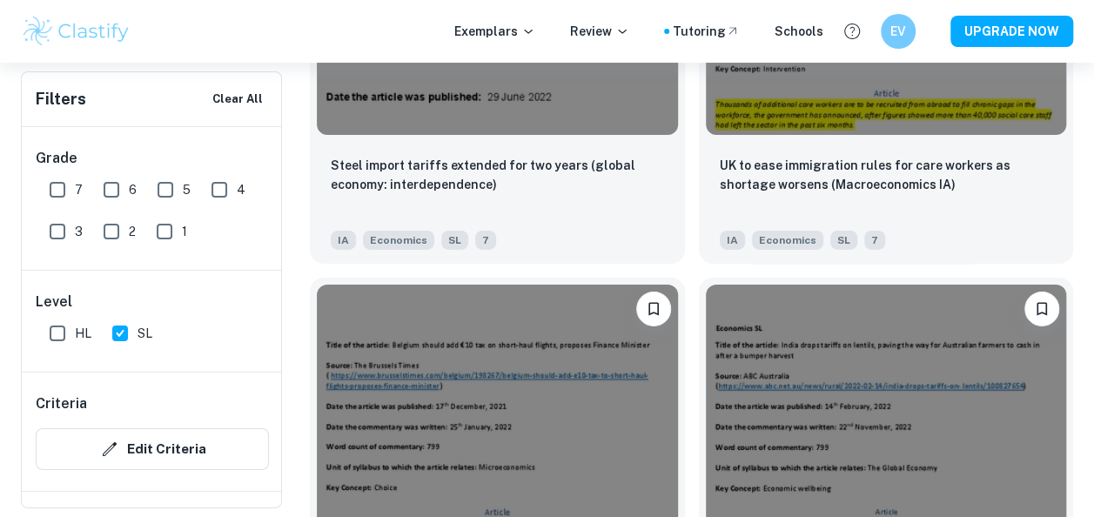
click at [696, 352] on div "India drops tariffs on lentils, paving the way for [DEMOGRAPHIC_DATA] farmers t…" at bounding box center [879, 474] width 389 height 420
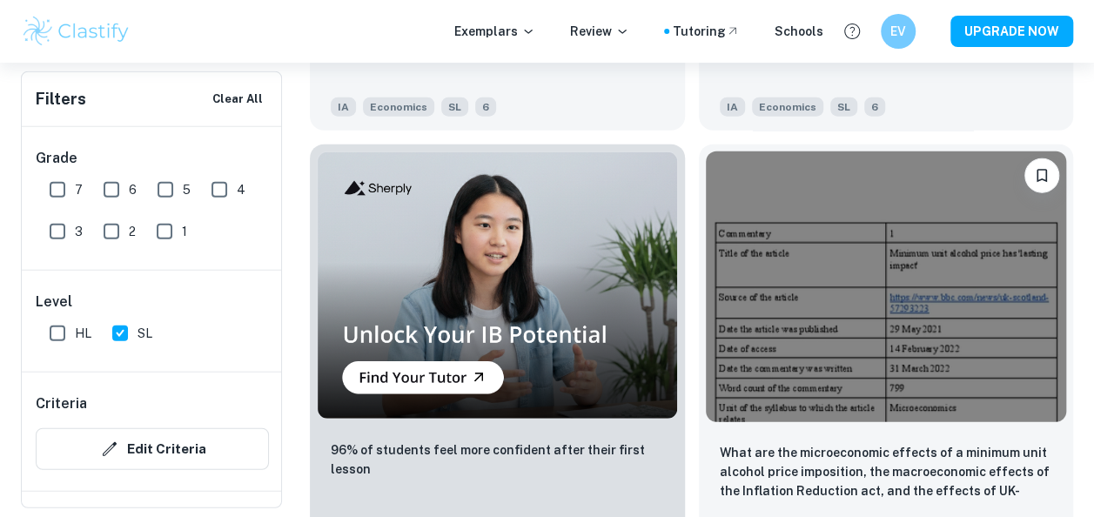
scroll to position [15177, 0]
